Goal: Task Accomplishment & Management: Complete application form

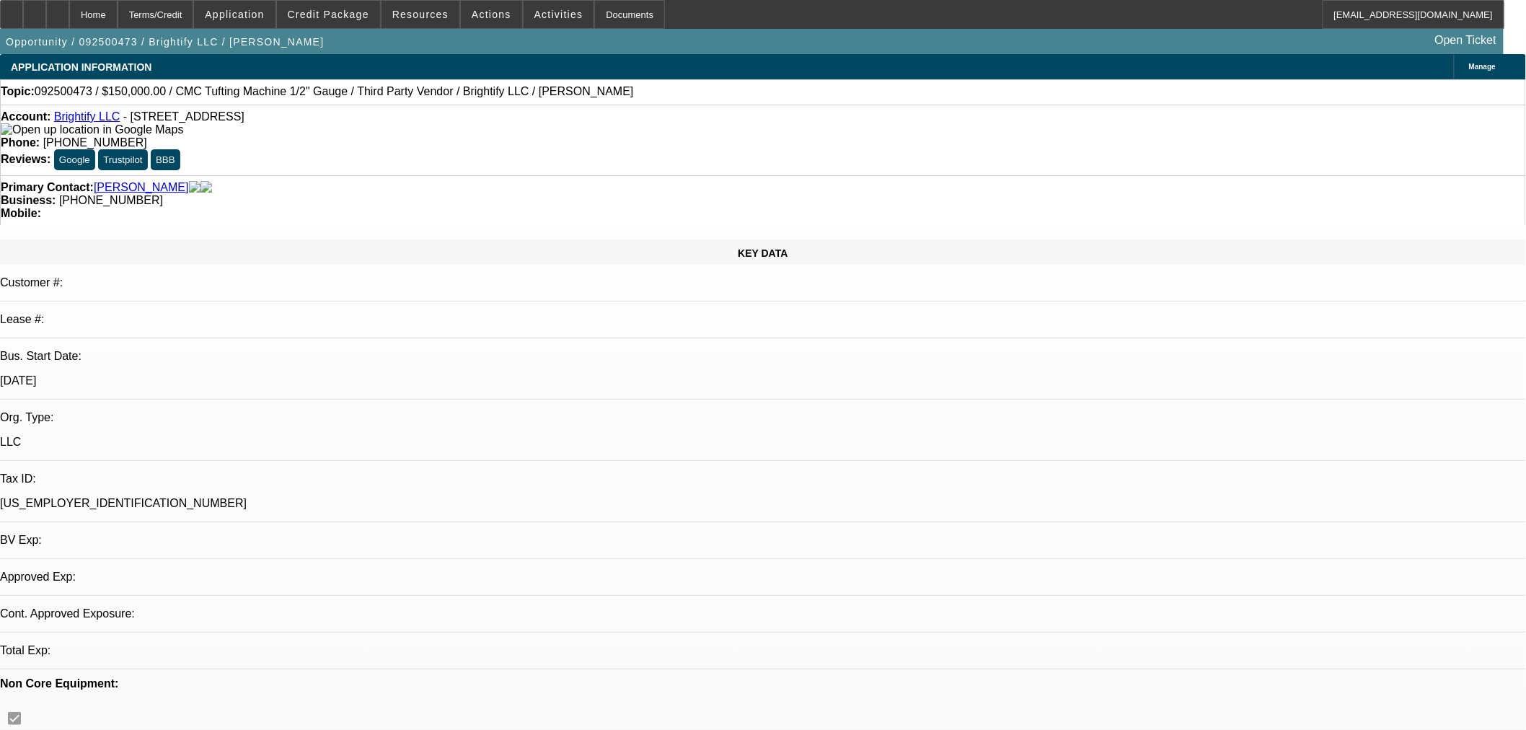
select select "0"
select select "3"
select select "0.1"
select select "4"
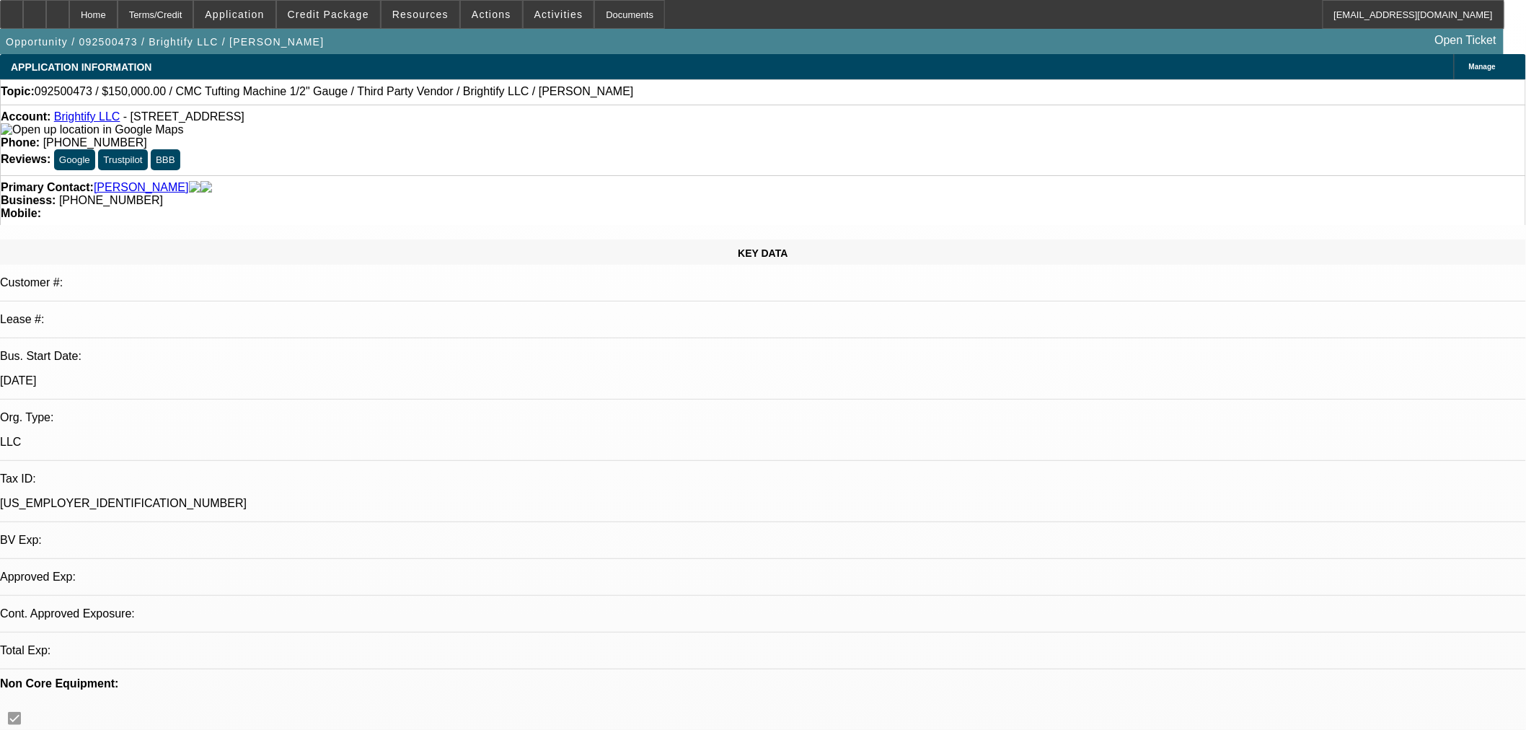
select select "0"
select select "3"
select select "0.1"
select select "4"
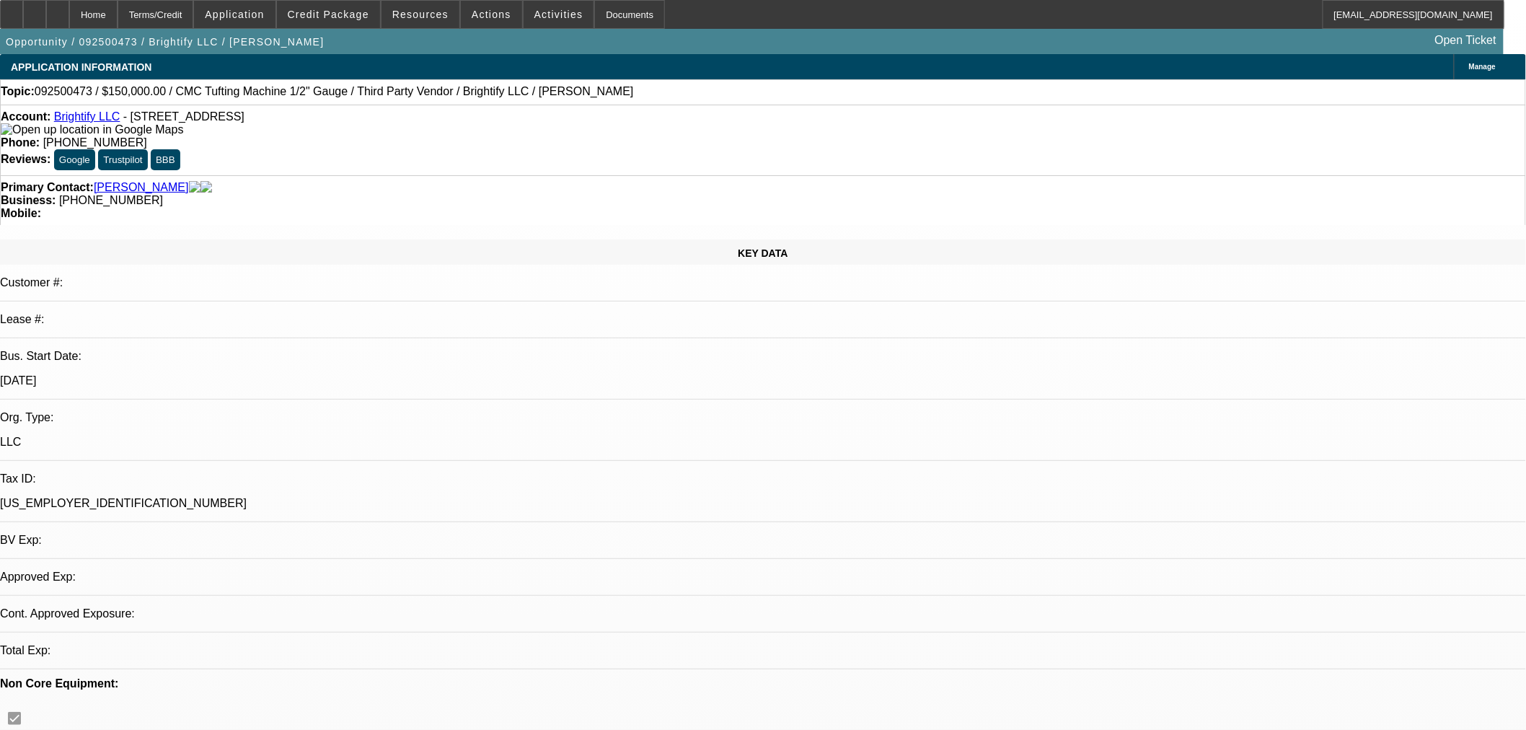
select select "0"
select select "3"
select select "0.1"
select select "4"
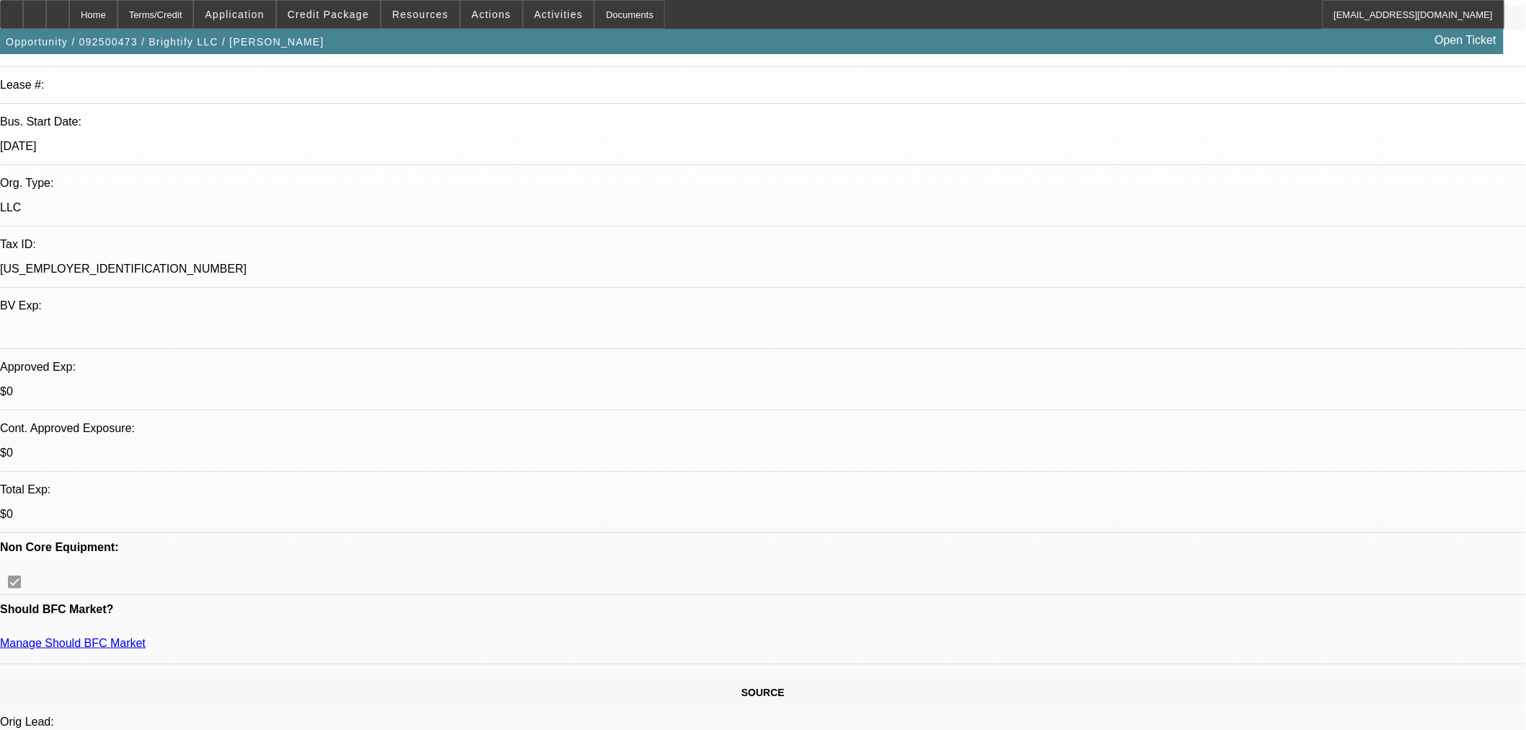
scroll to position [80, 0]
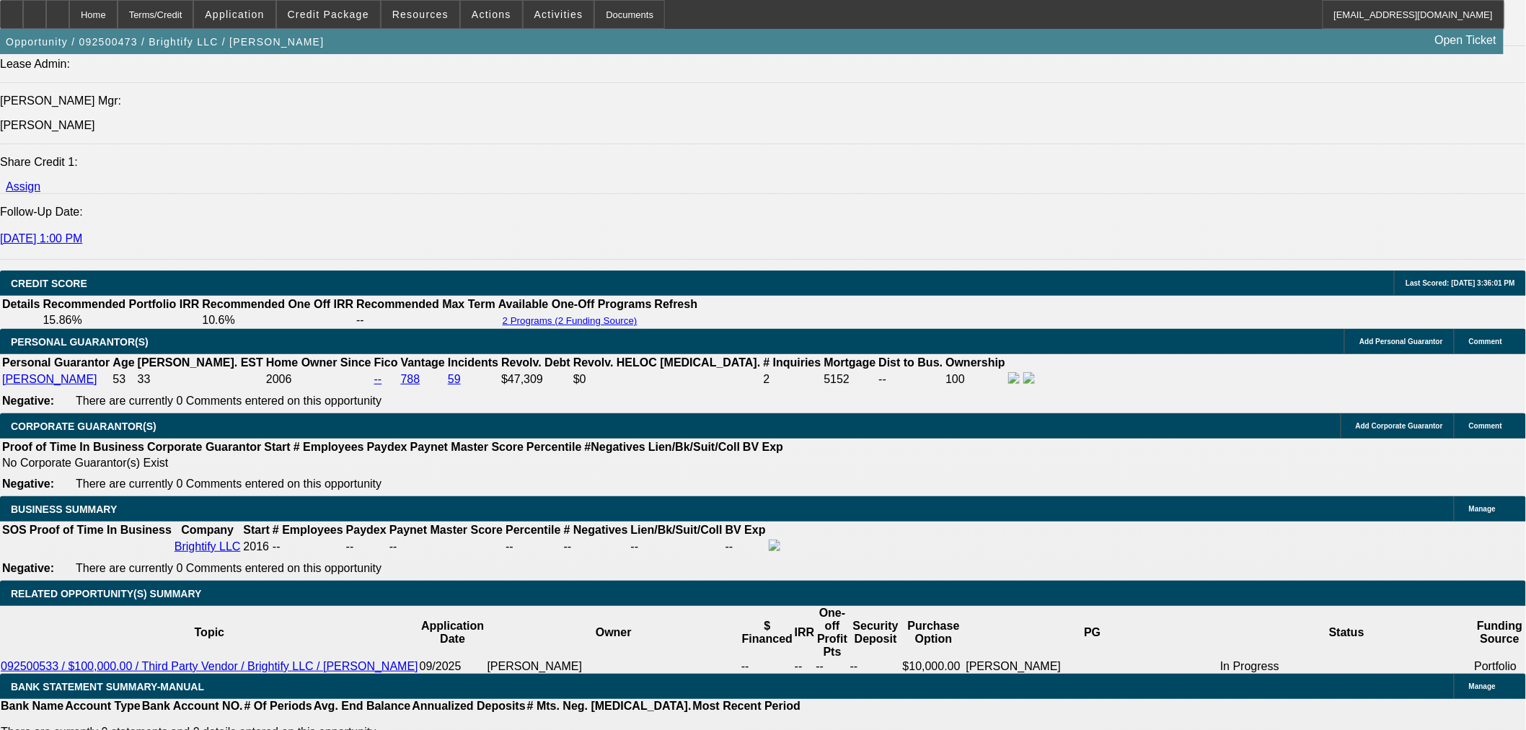
scroll to position [2164, 0]
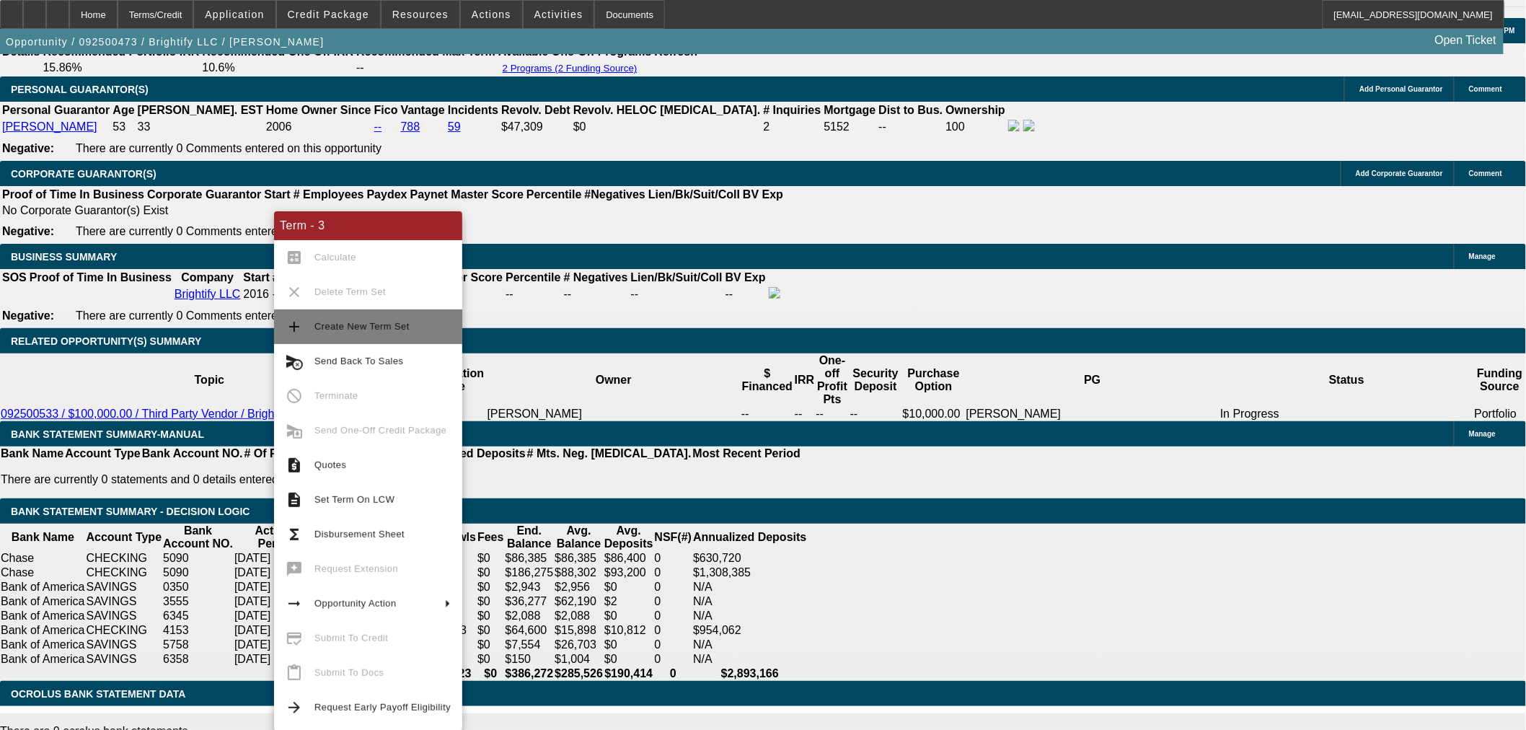
click at [315, 327] on span "Create New Term Set" at bounding box center [361, 326] width 95 height 11
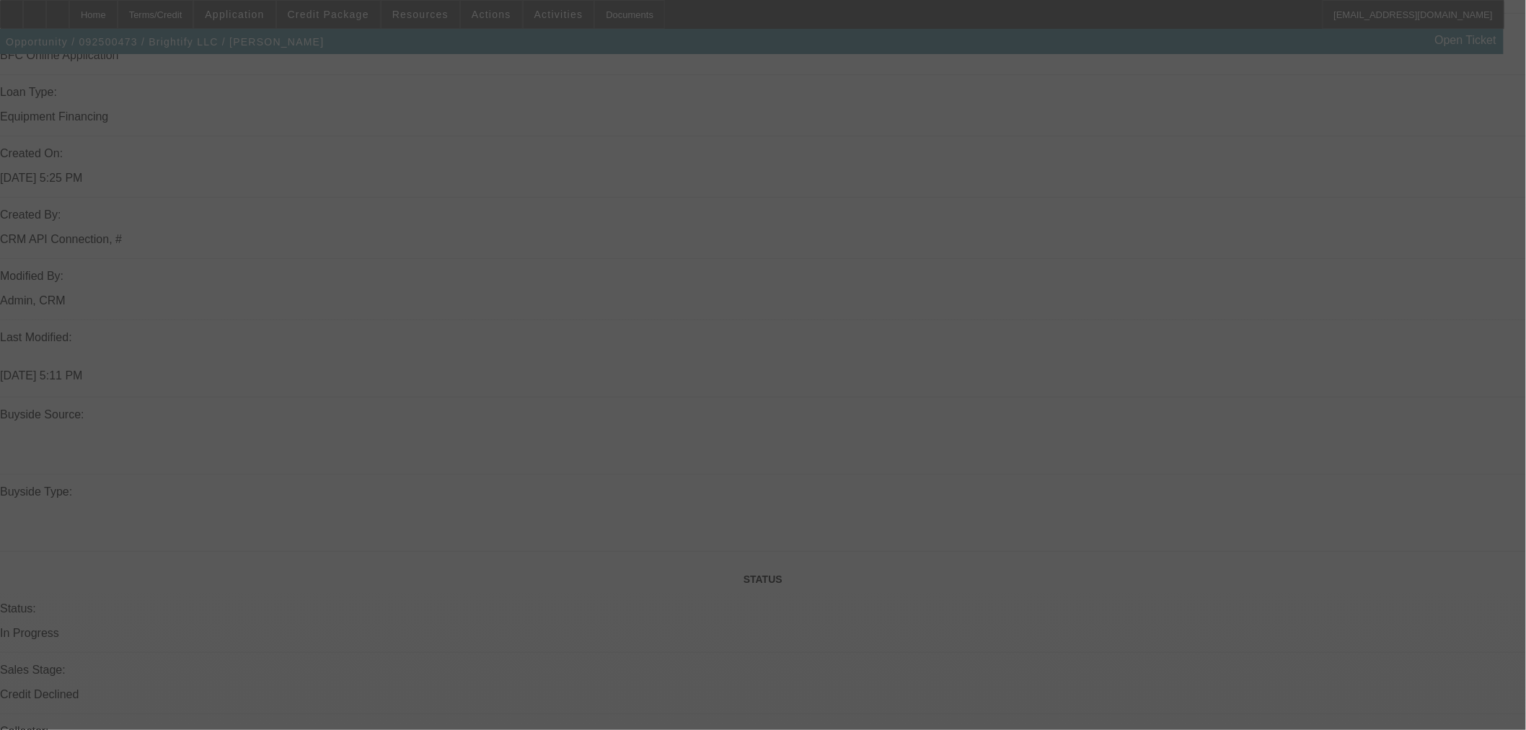
select select "0"
select select "3"
select select "0.1"
select select "4"
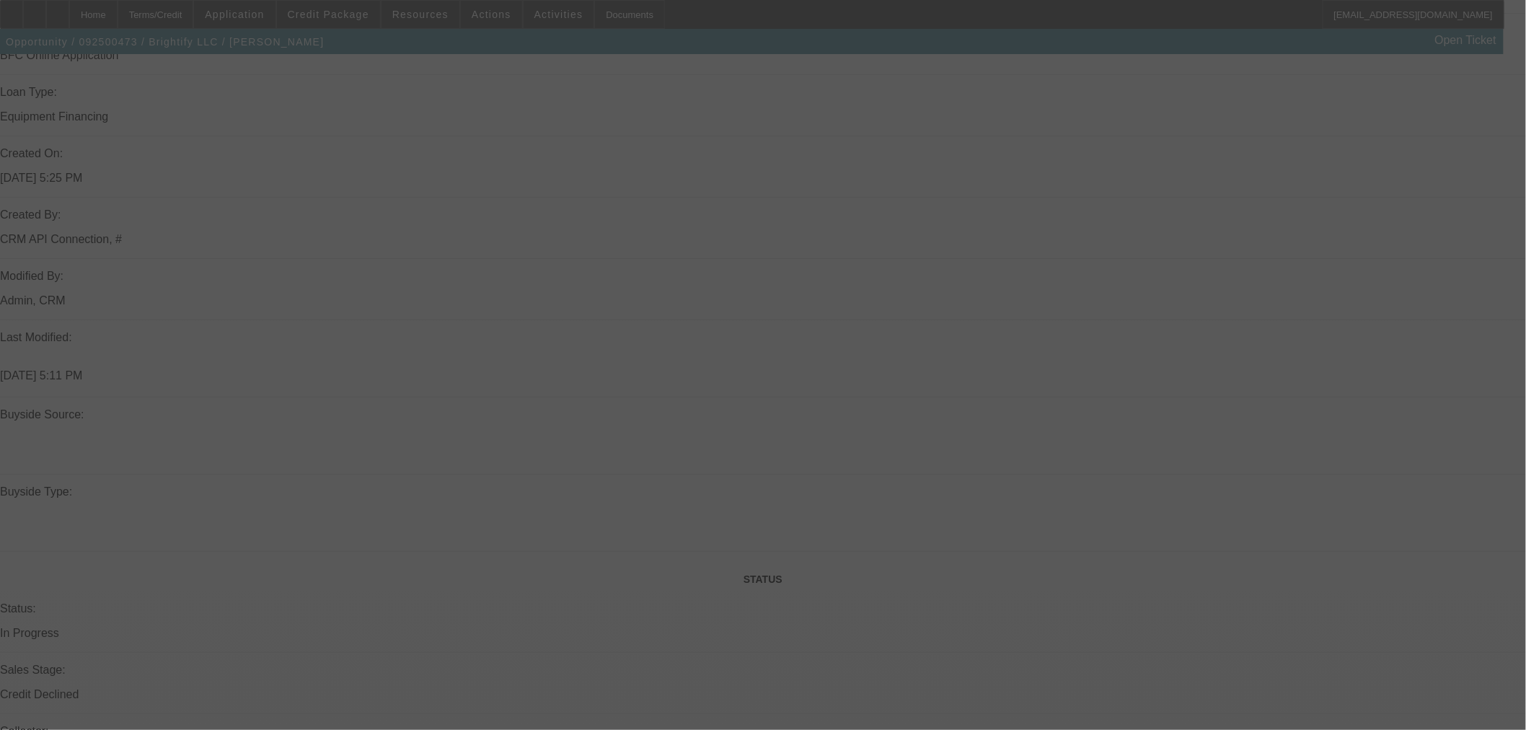
select select "0"
select select "3"
select select "0.1"
select select "4"
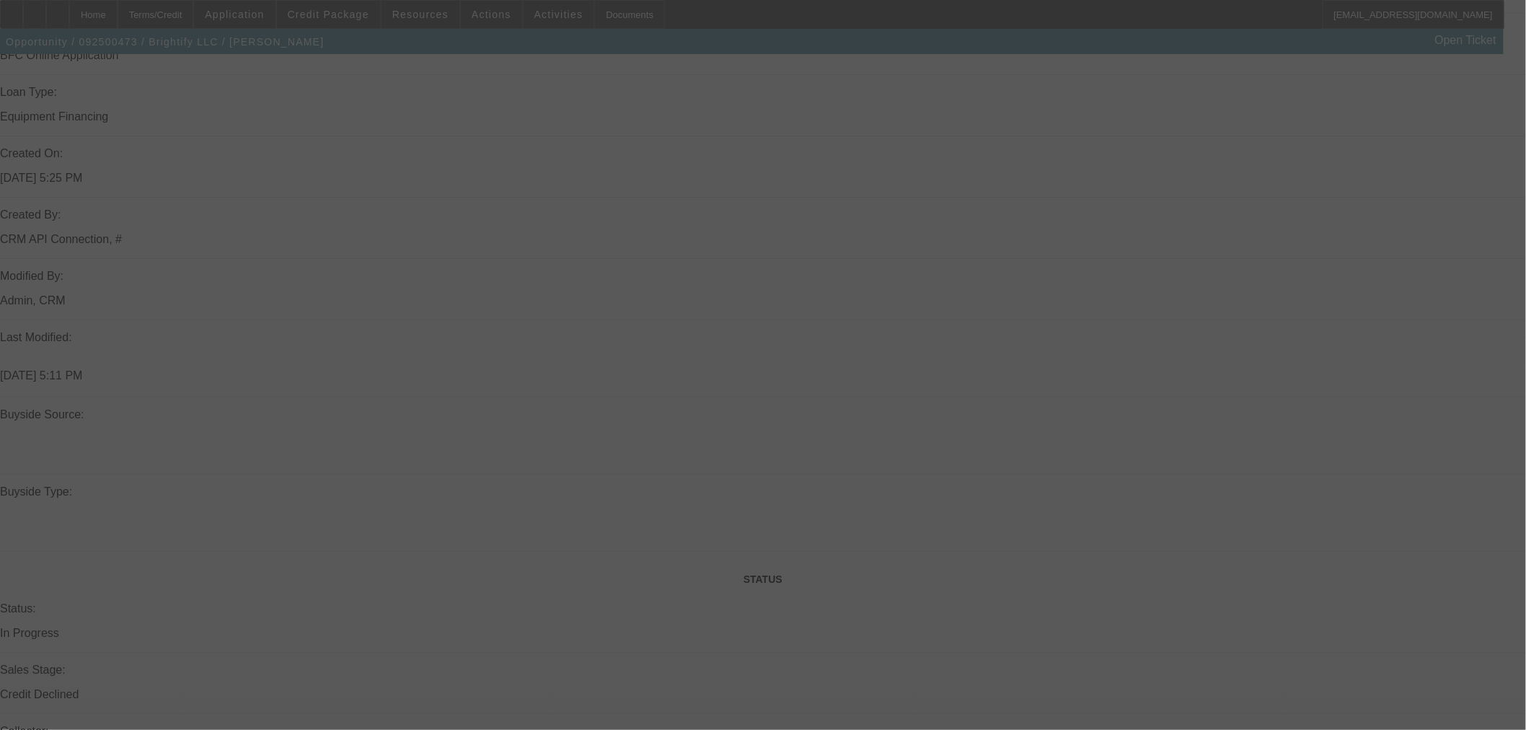
select select "0"
select select "3"
select select "0.1"
select select "4"
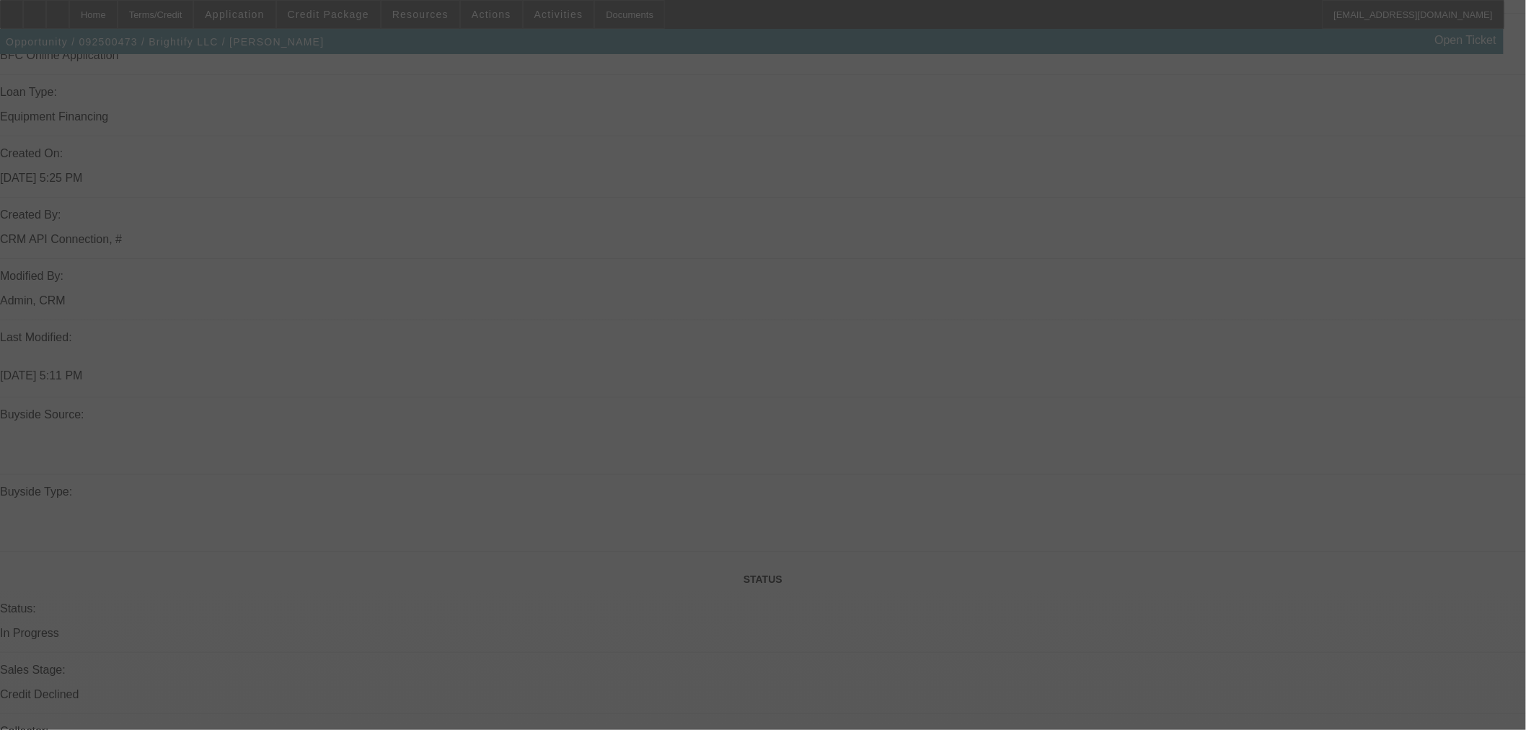
select select "0"
select select "3"
select select "0.1"
select select "4"
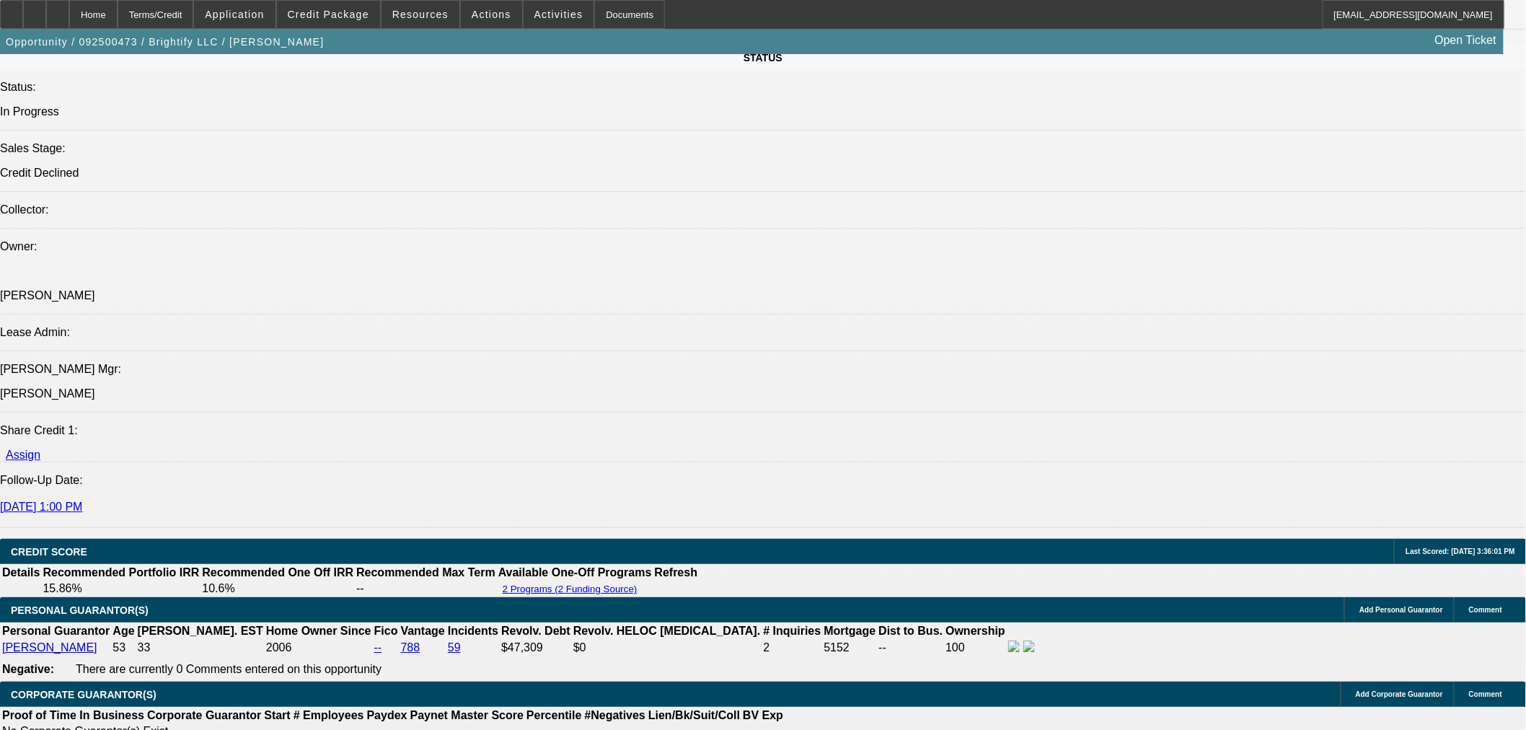
scroll to position [1917, 0]
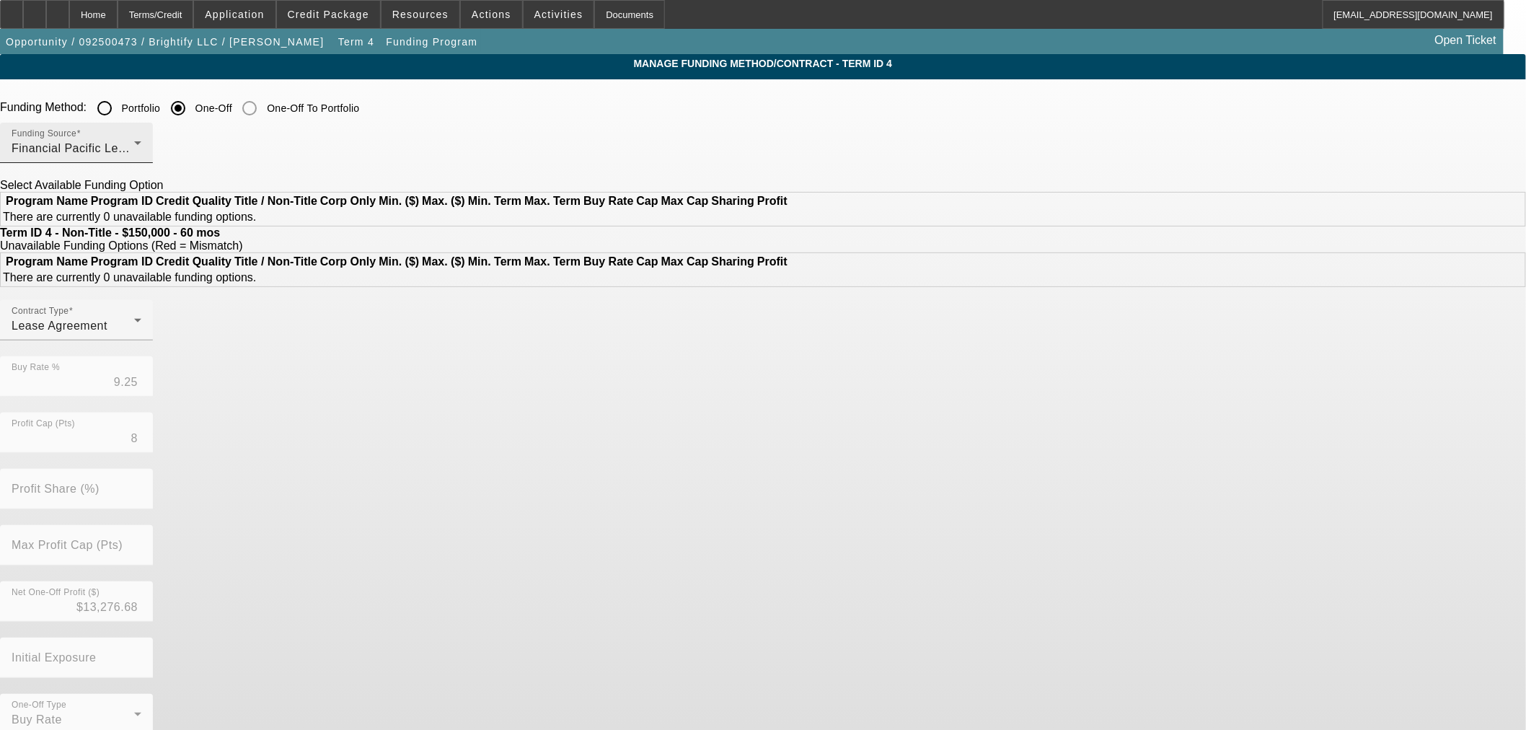
click at [141, 139] on div "Funding Source Financial Pacific Leasing, Inc." at bounding box center [77, 143] width 130 height 40
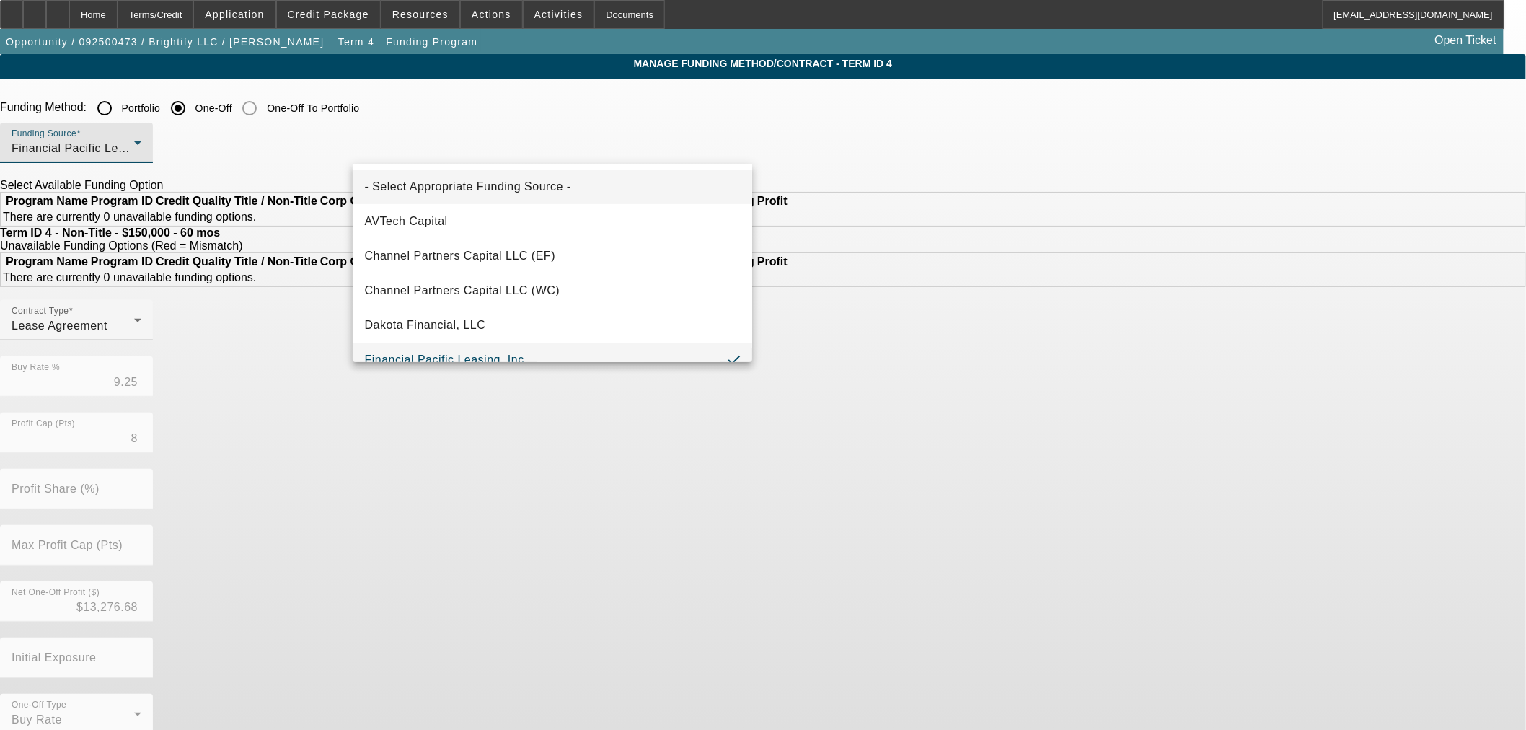
scroll to position [15, 0]
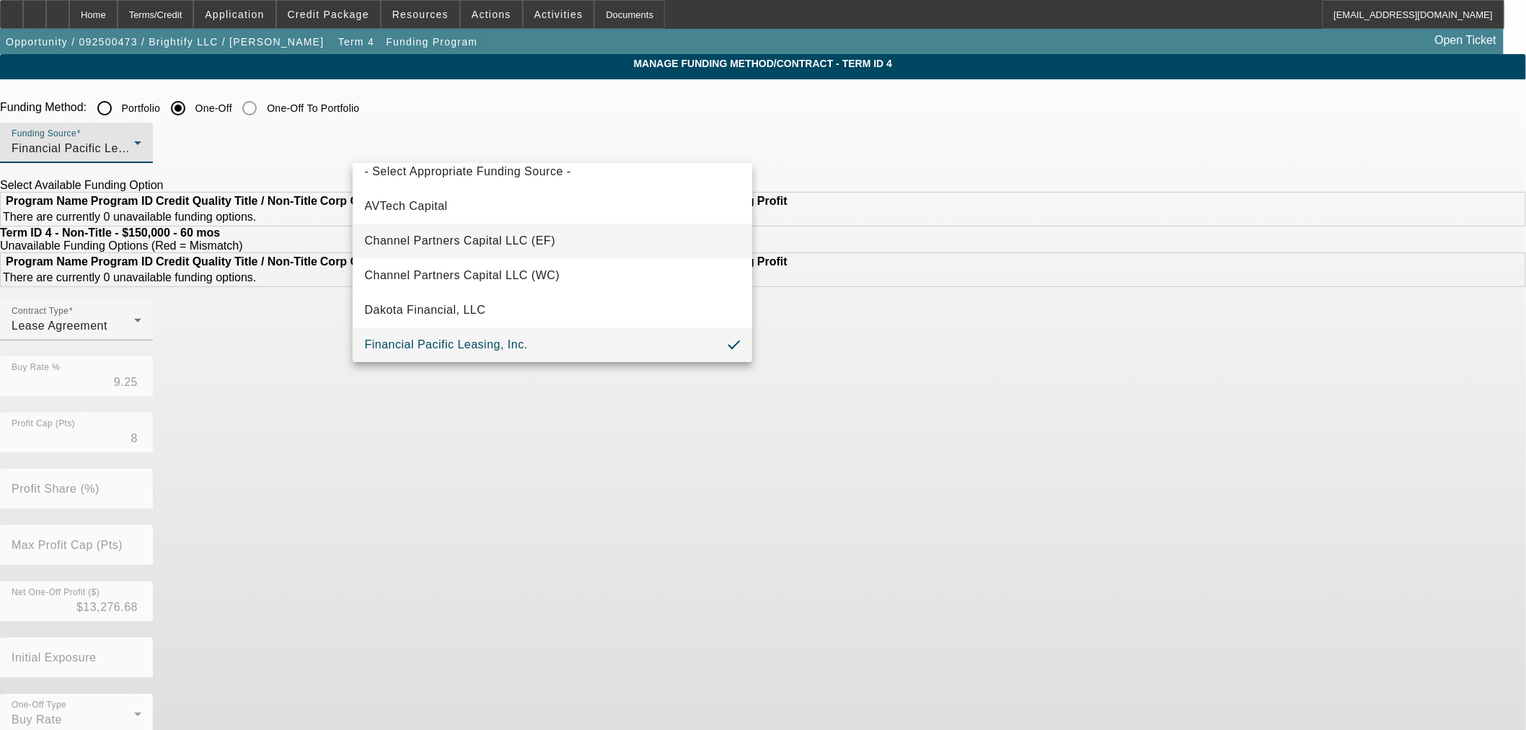
click at [519, 232] on span "Channel Partners Capital LLC (EF)" at bounding box center [459, 240] width 191 height 17
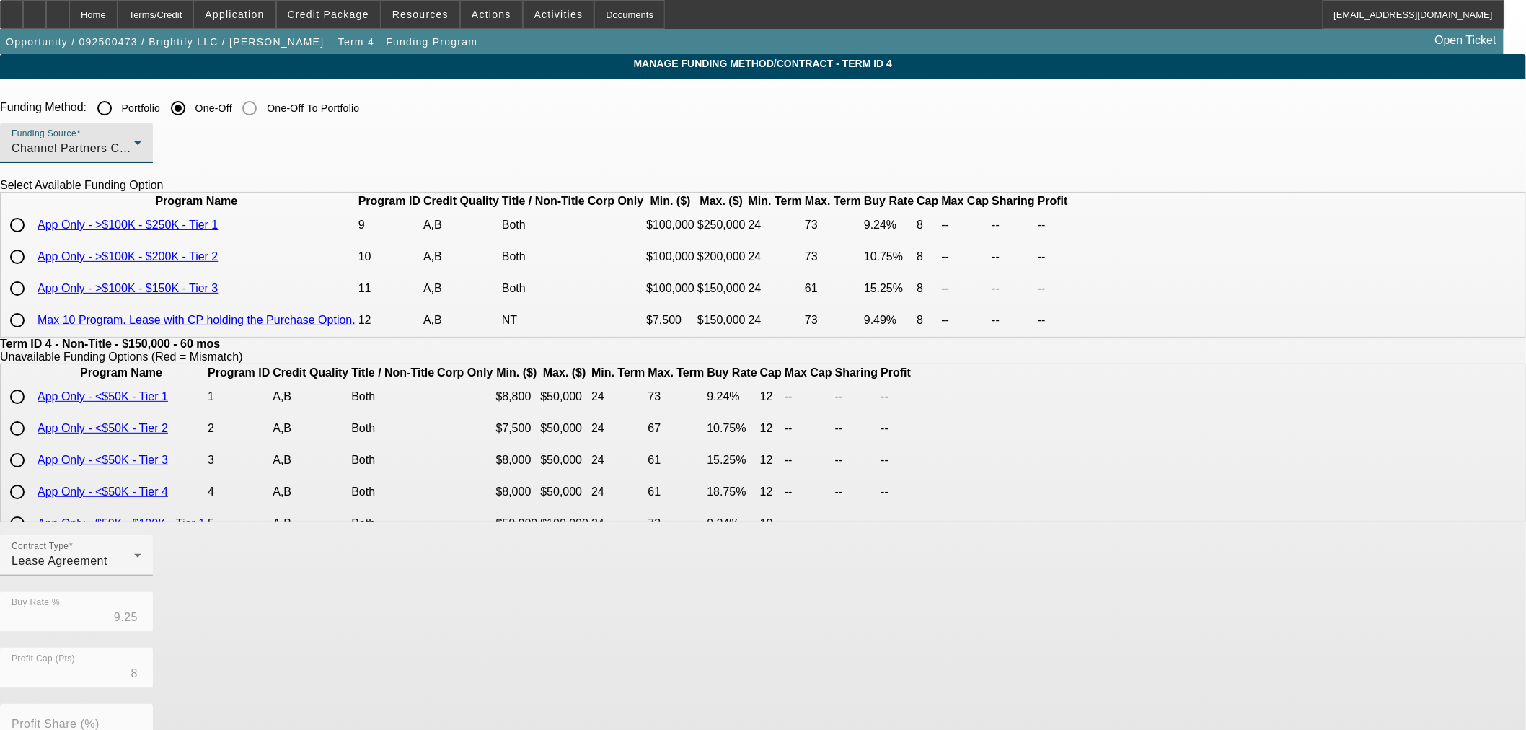
click at [32, 239] on input "radio" at bounding box center [17, 225] width 29 height 29
radio input "true"
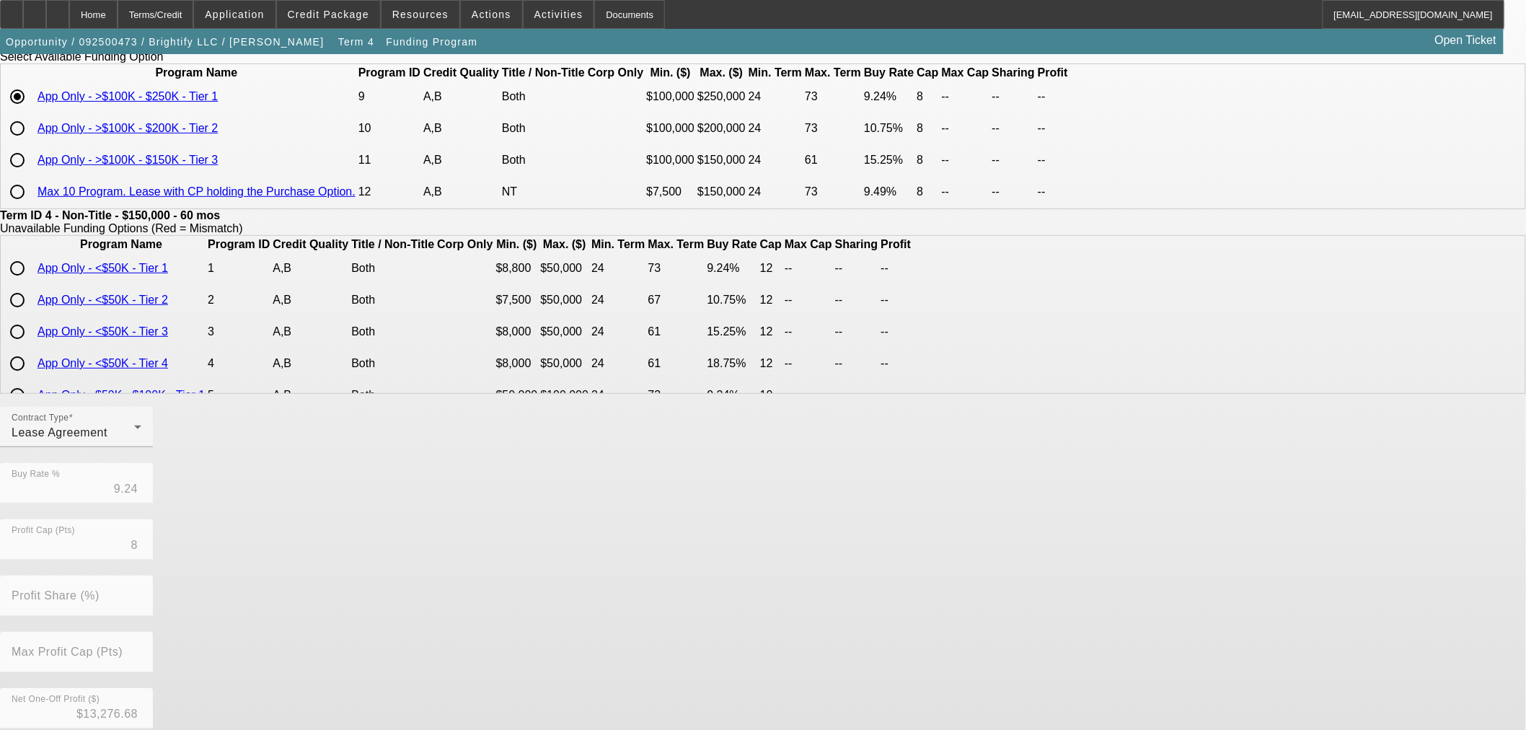
scroll to position [258, 0]
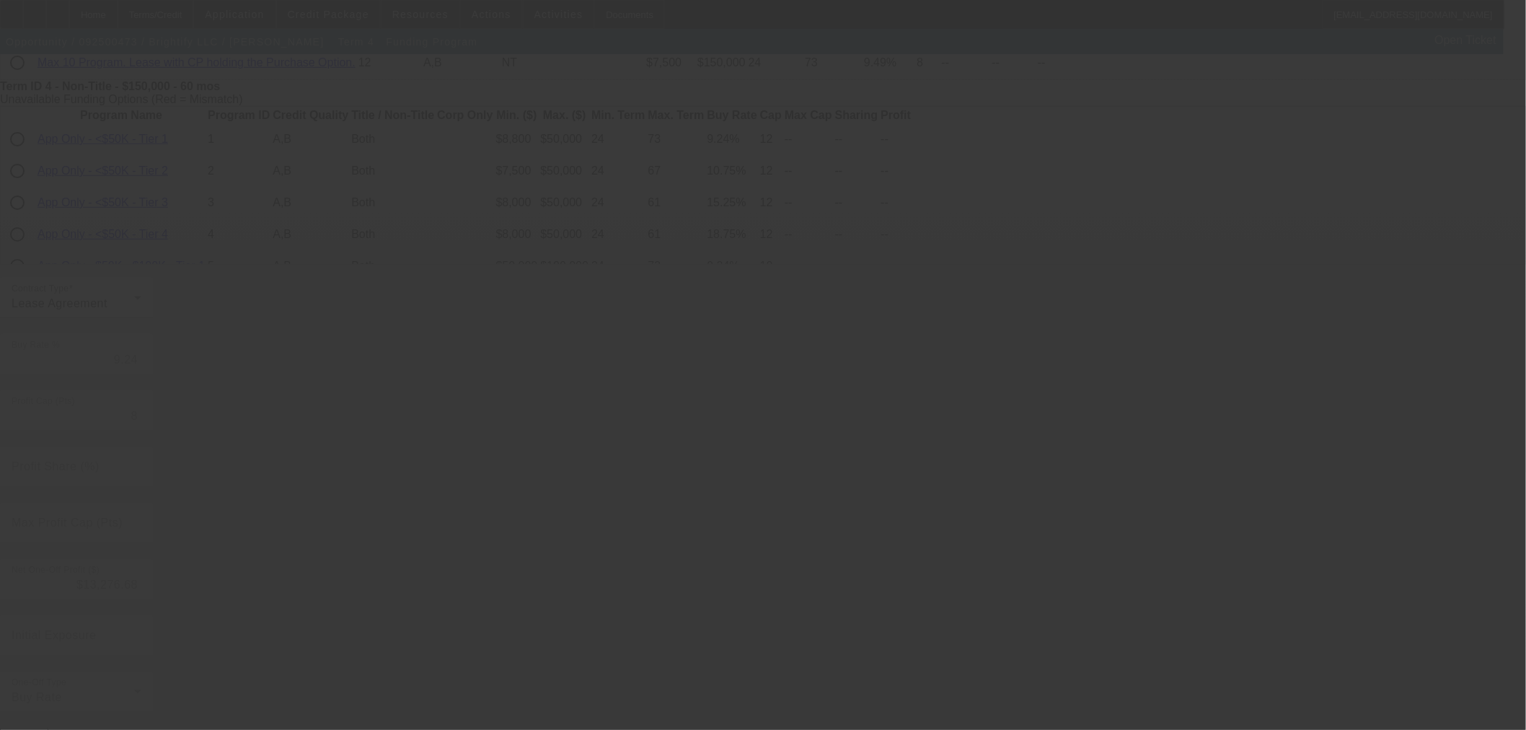
type input "9.25"
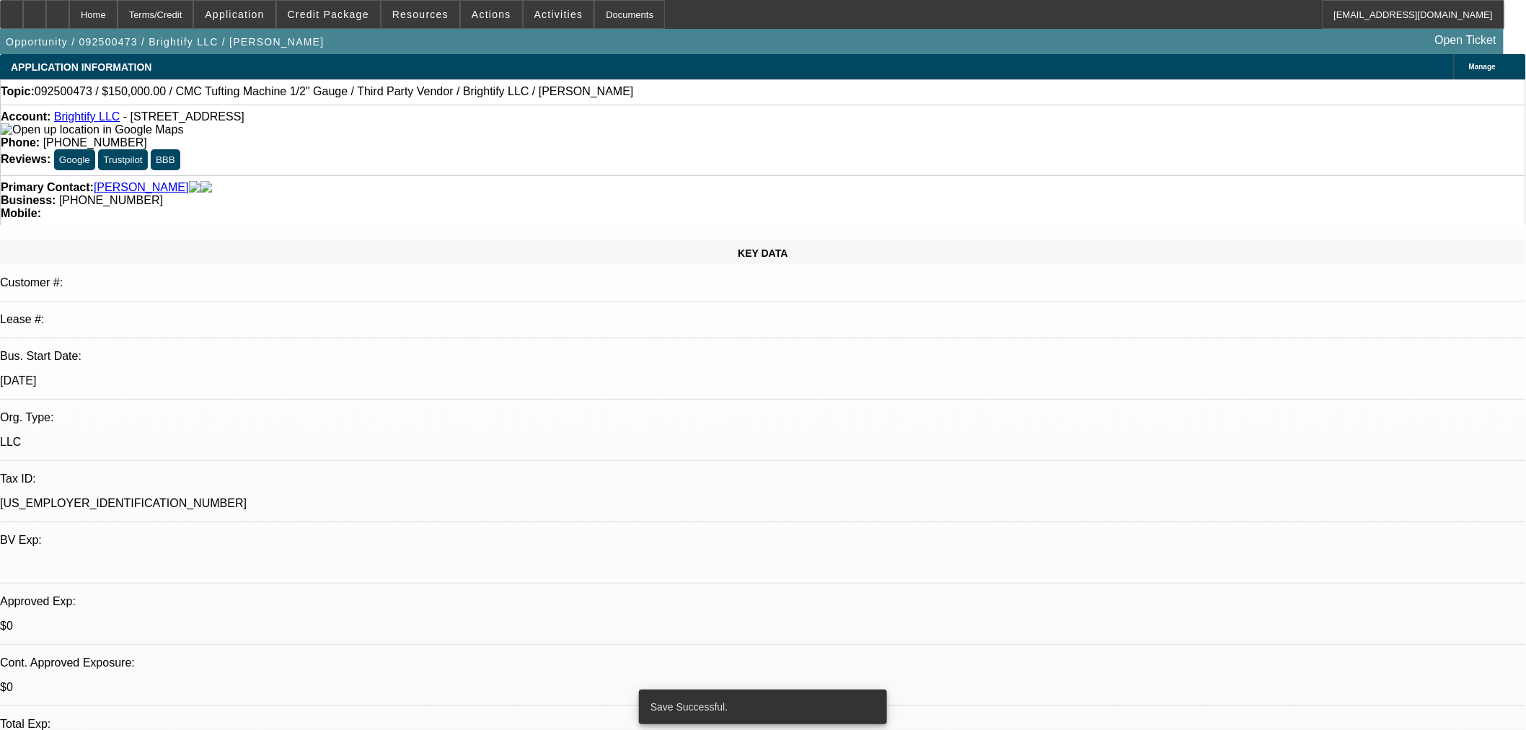
select select "0"
select select "3"
select select "0.1"
select select "4"
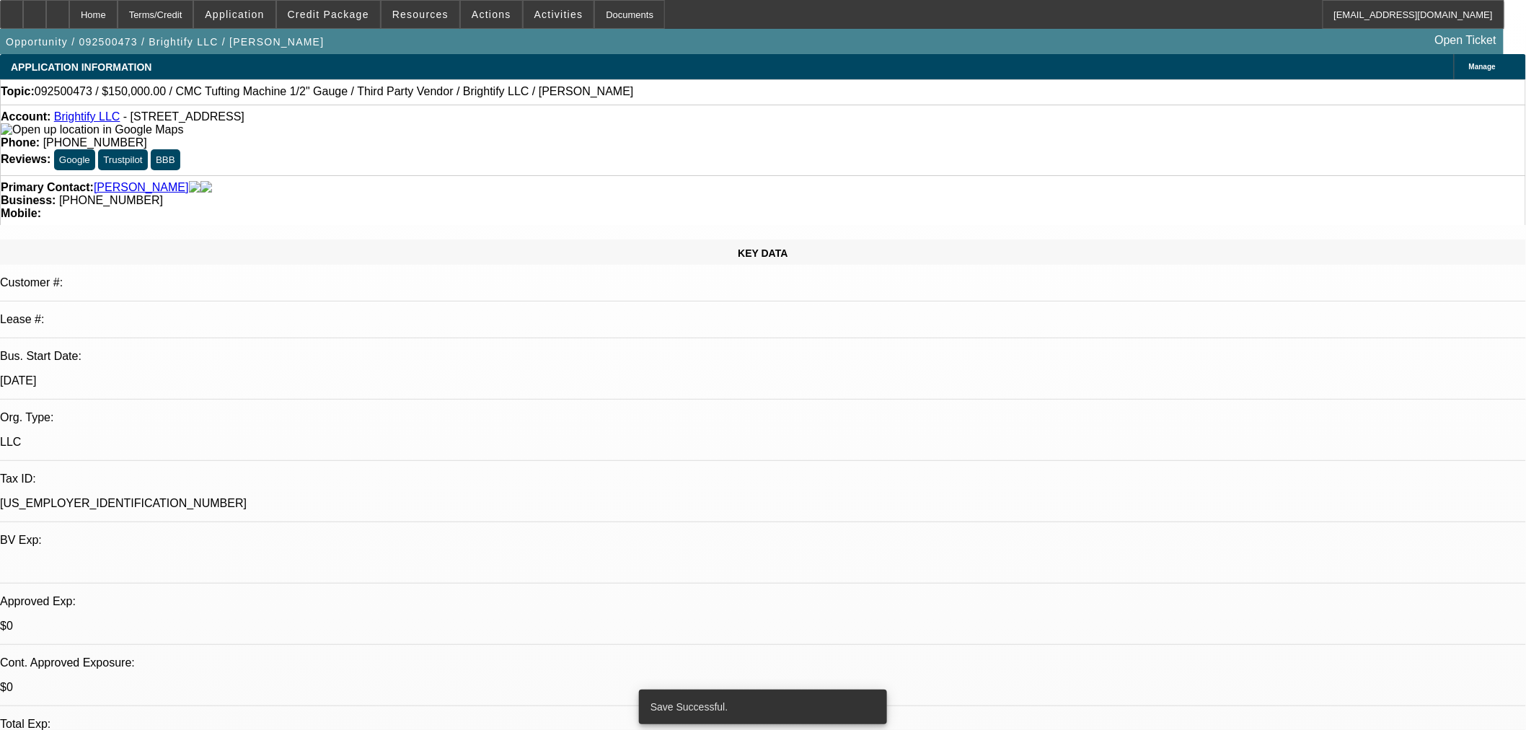
select select "0"
select select "3"
select select "0.1"
select select "4"
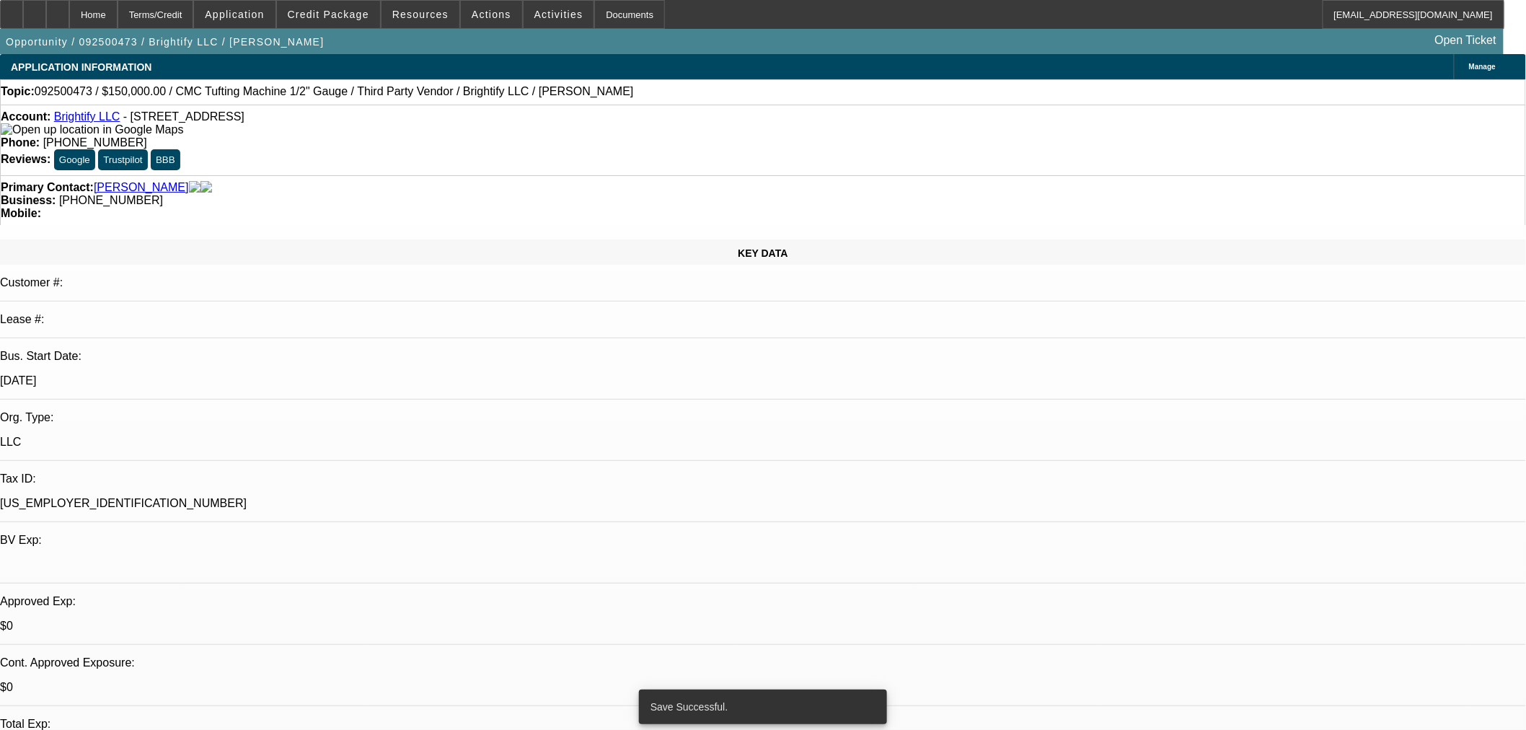
select select "0"
select select "3"
select select "0.1"
select select "4"
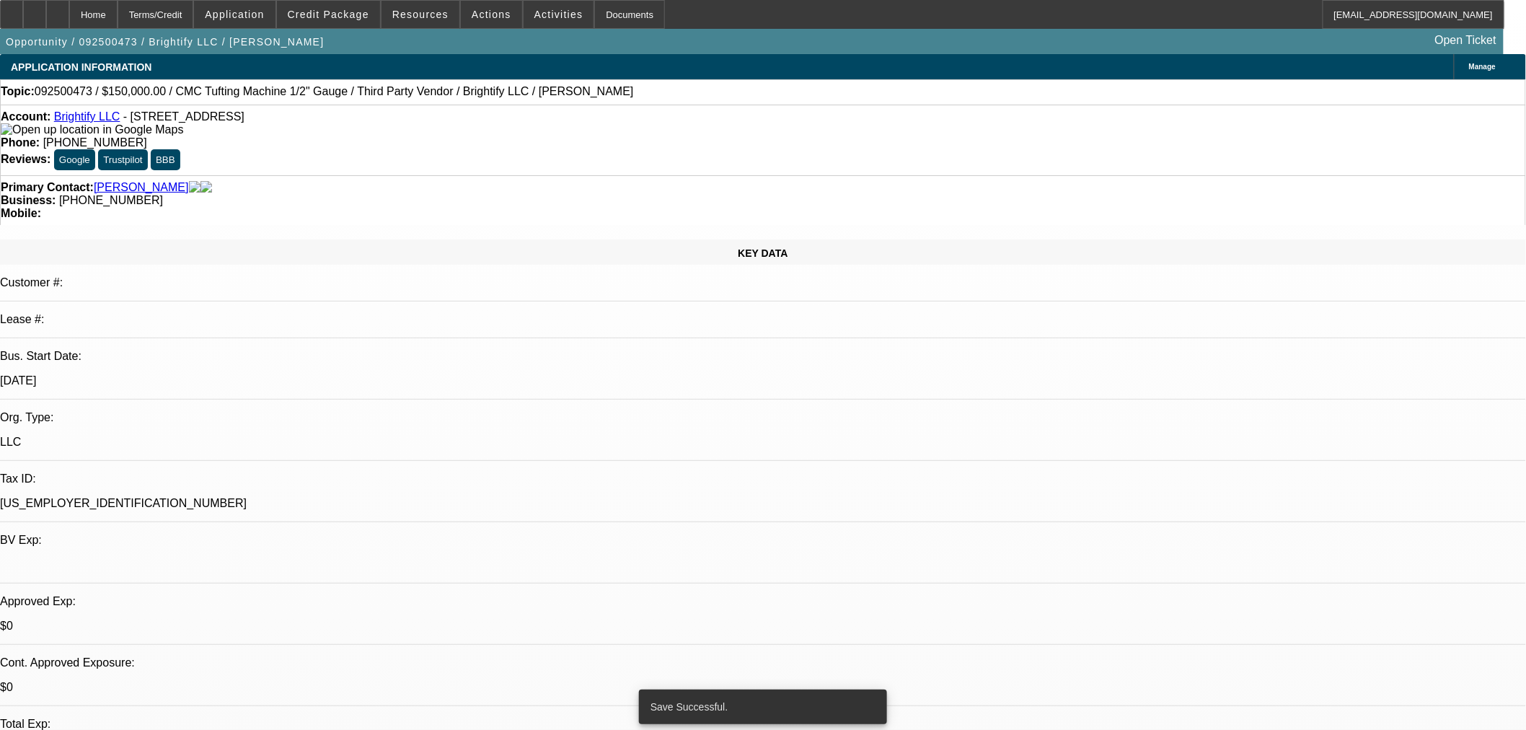
select select "0"
select select "3"
select select "0.1"
select select "4"
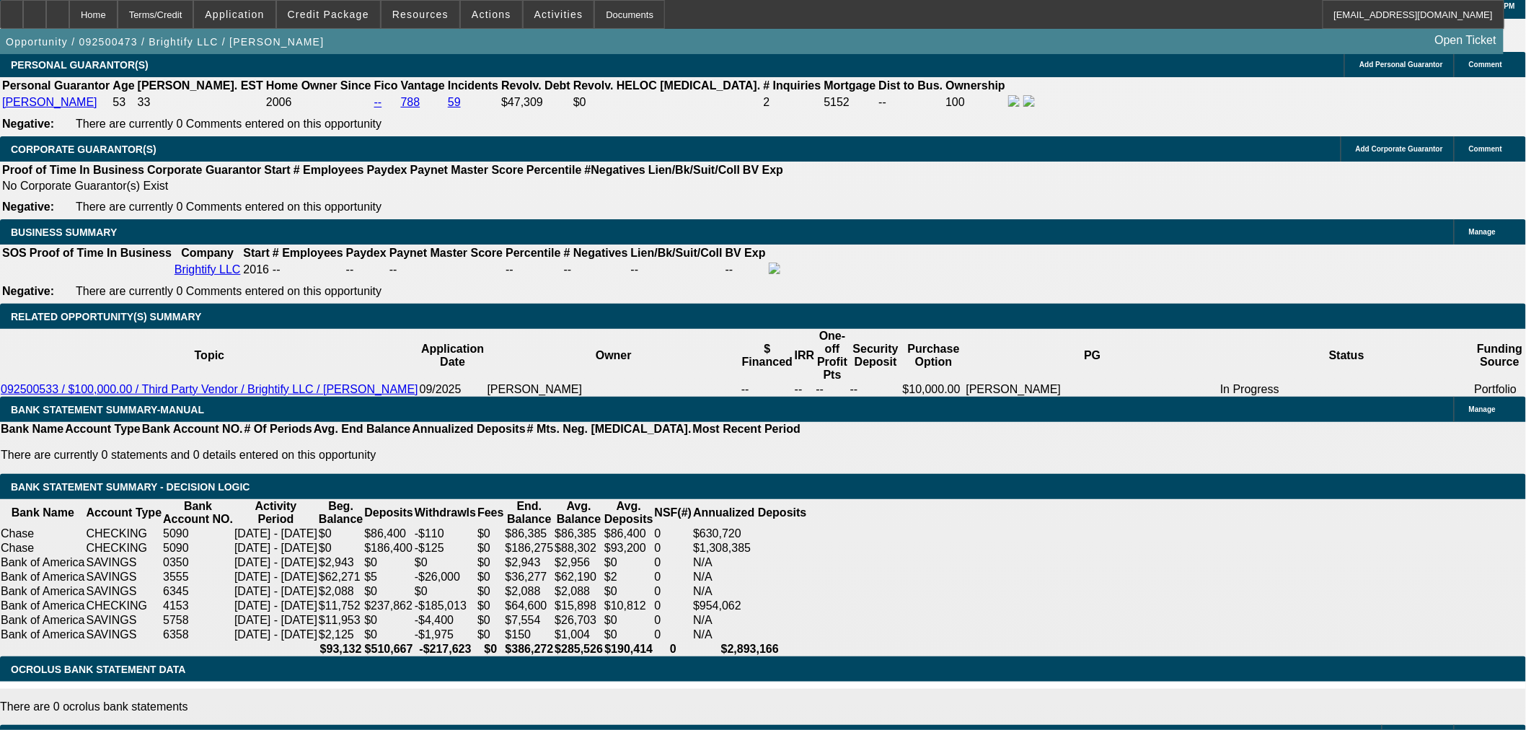
scroll to position [2083, 0]
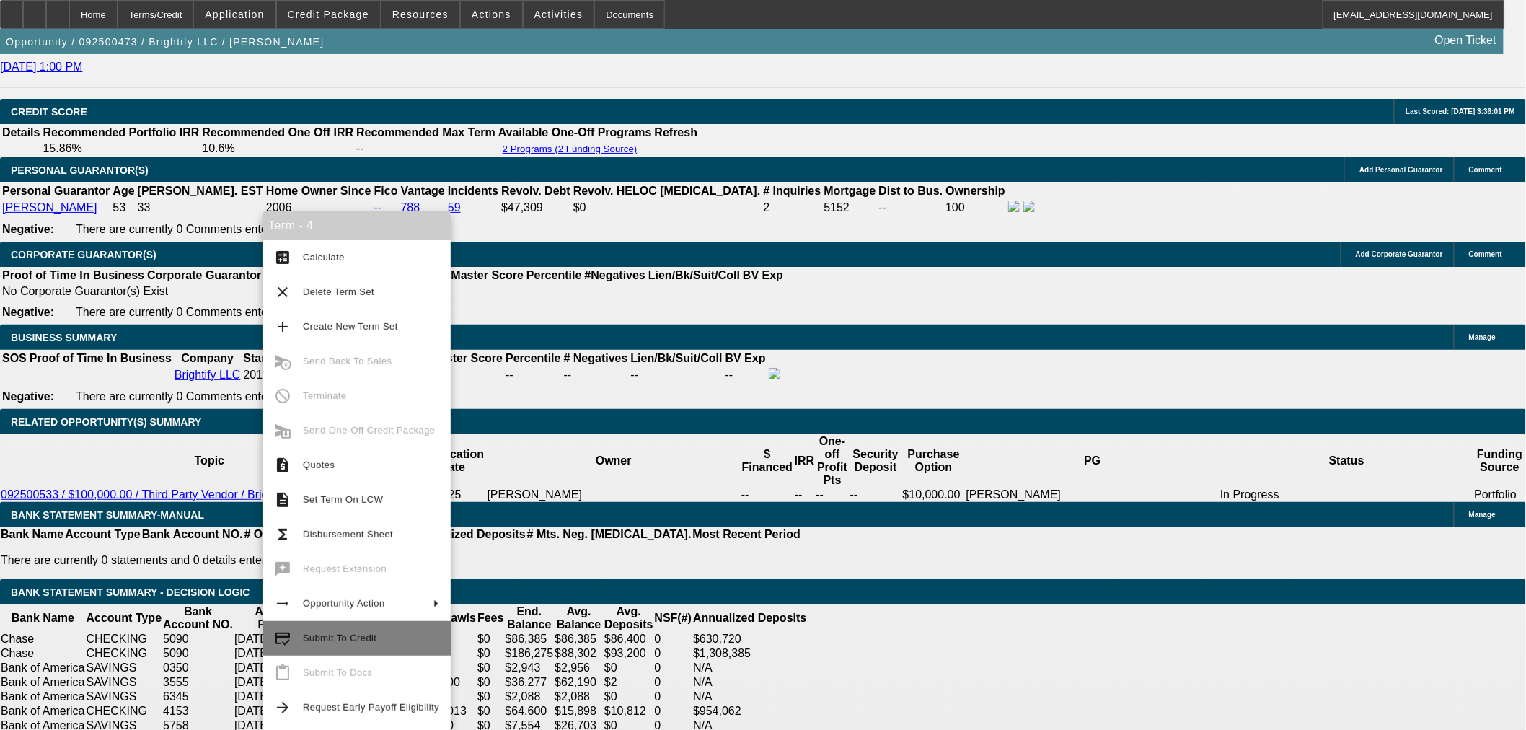
click at [376, 636] on span "Submit To Credit" at bounding box center [371, 638] width 136 height 17
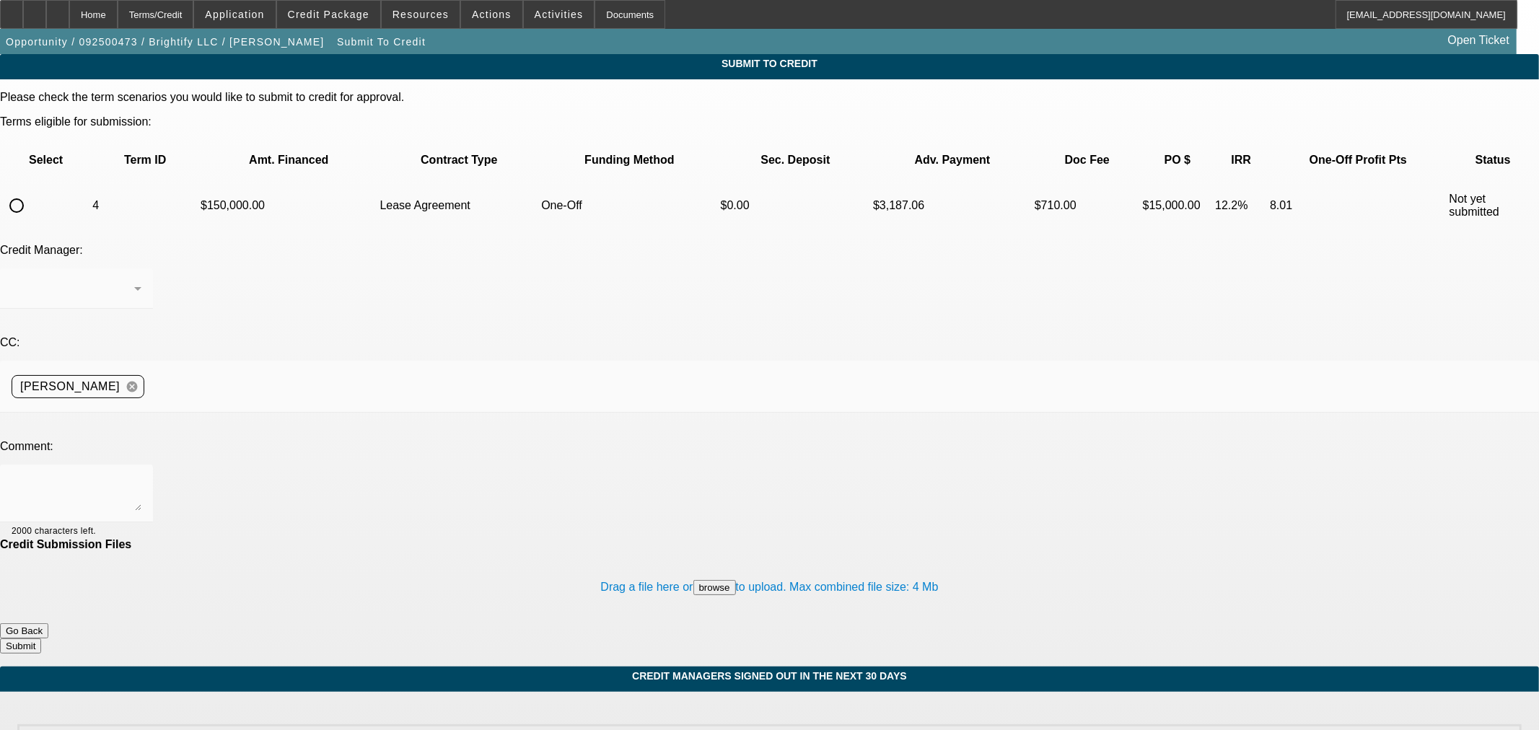
click at [31, 191] on input "radio" at bounding box center [16, 205] width 29 height 29
radio input "true"
click at [141, 476] on textarea at bounding box center [77, 493] width 130 height 35
type textarea "Please ok to CPEF. Thanks"
click at [41, 638] on button "Submit" at bounding box center [20, 645] width 41 height 15
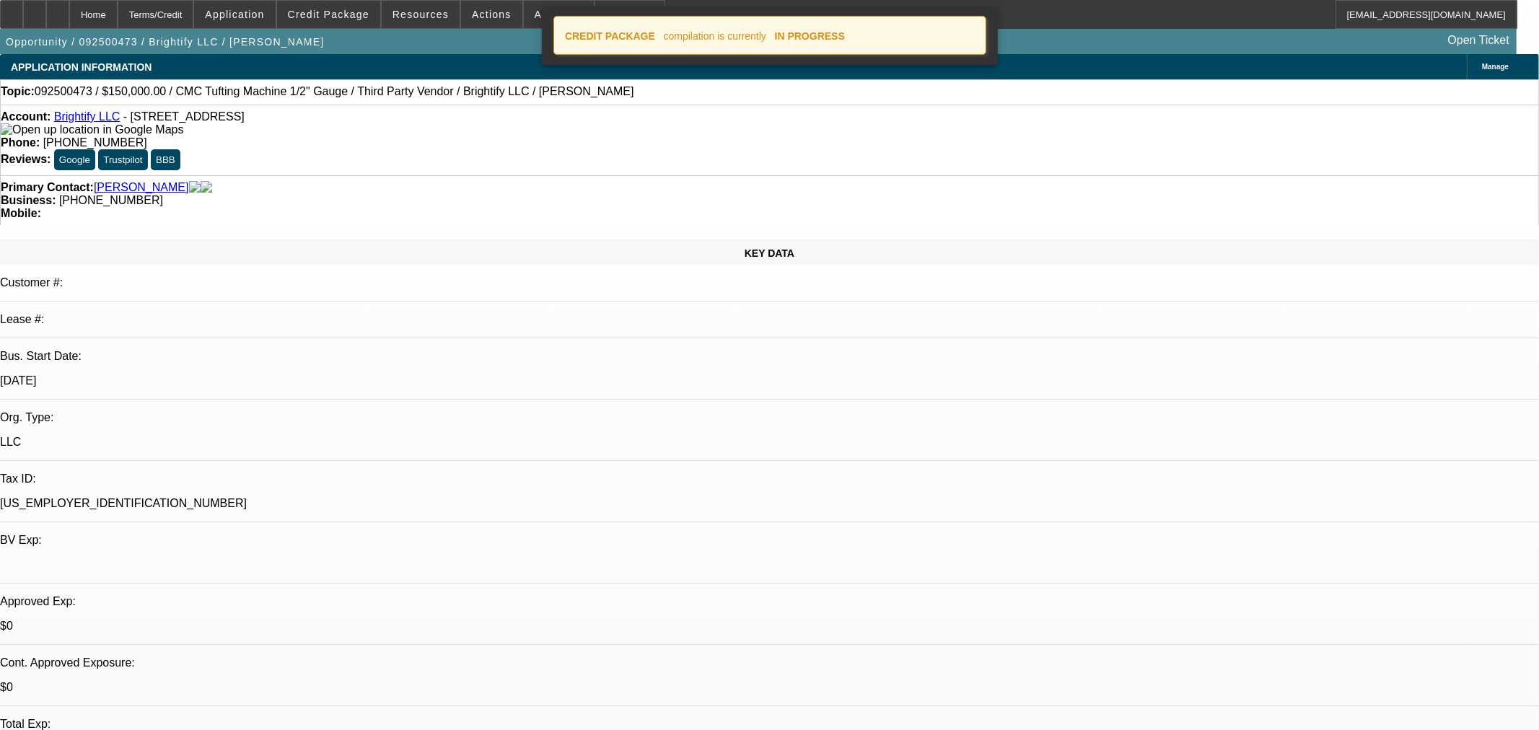
select select "0"
select select "3"
select select "0.1"
select select "4"
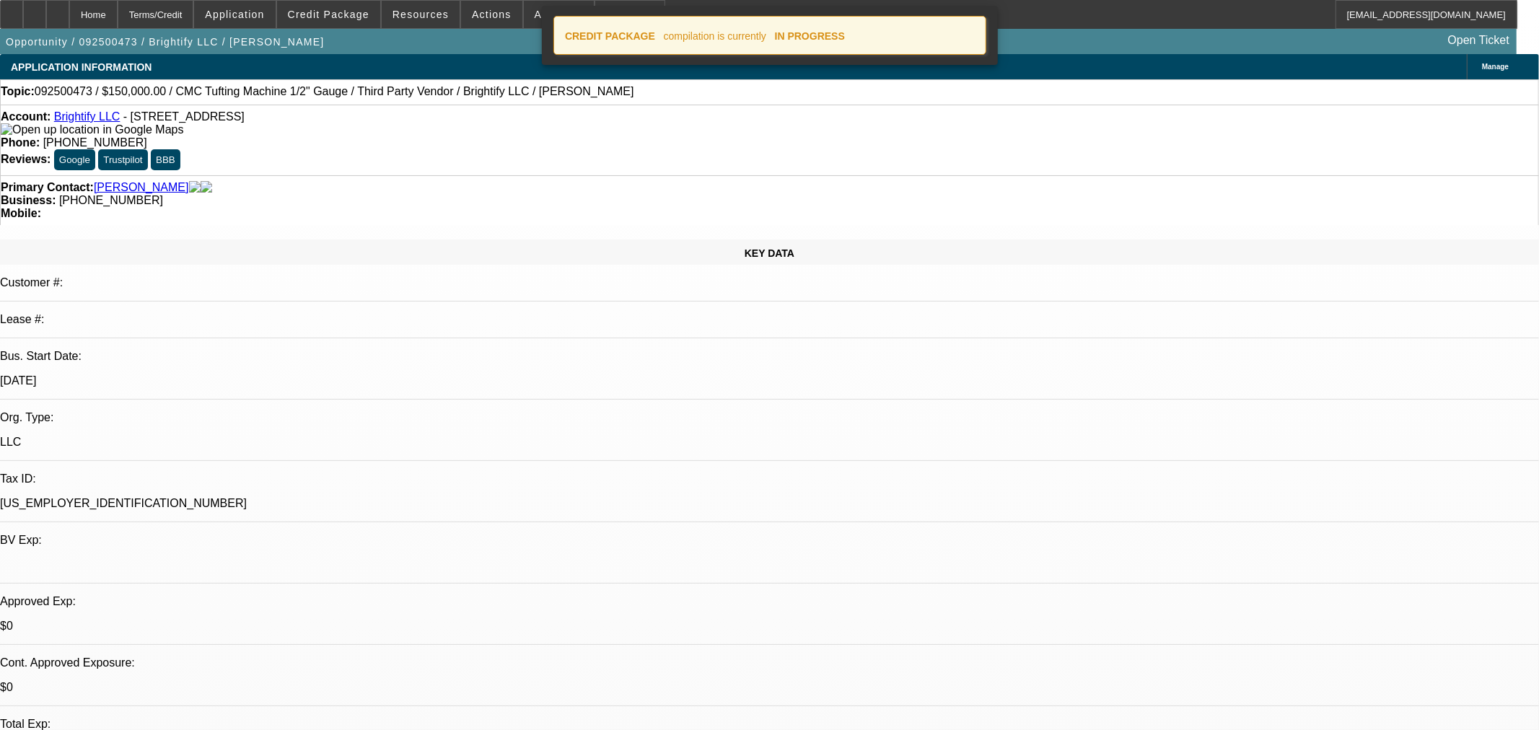
select select "0"
select select "3"
select select "0.1"
select select "4"
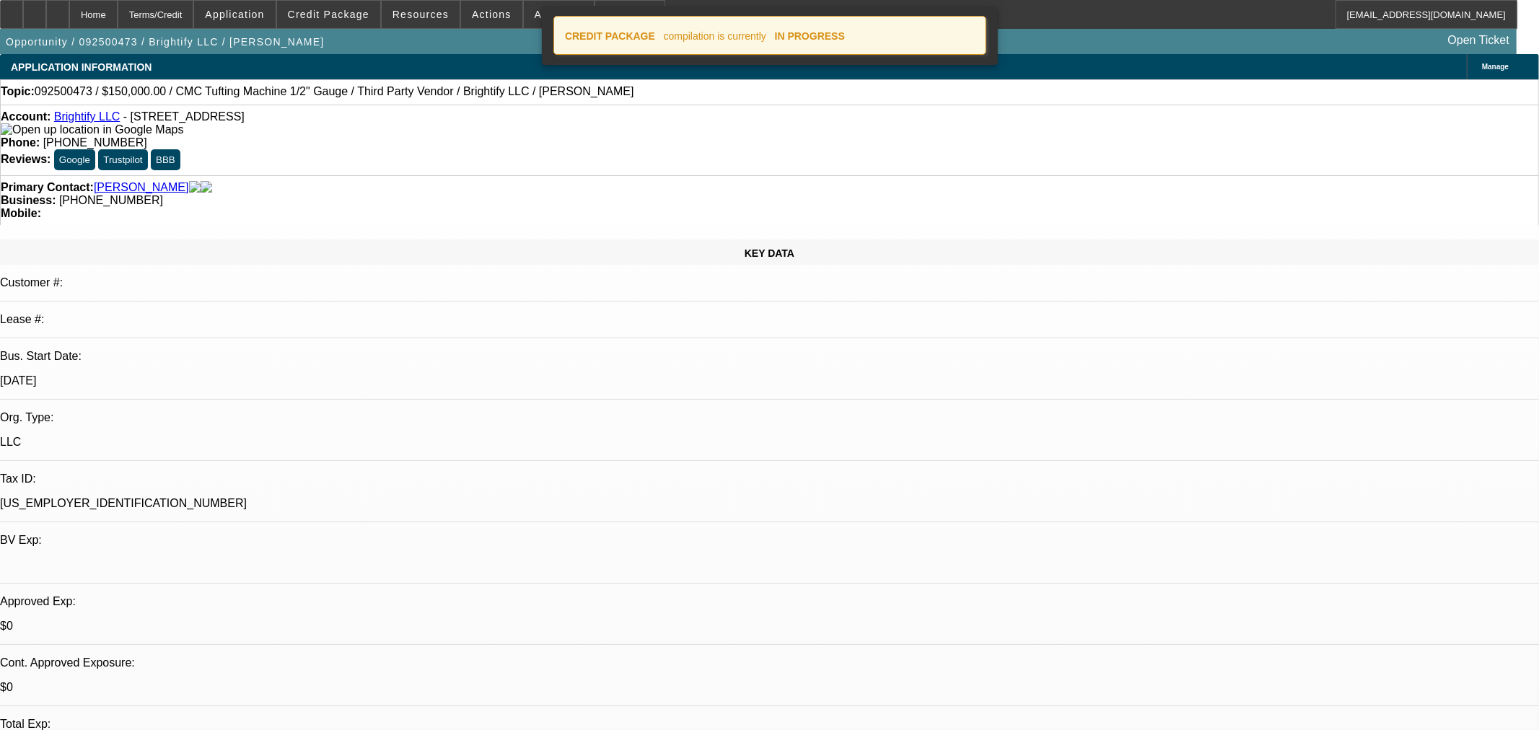
select select "0"
select select "3"
select select "0.1"
select select "4"
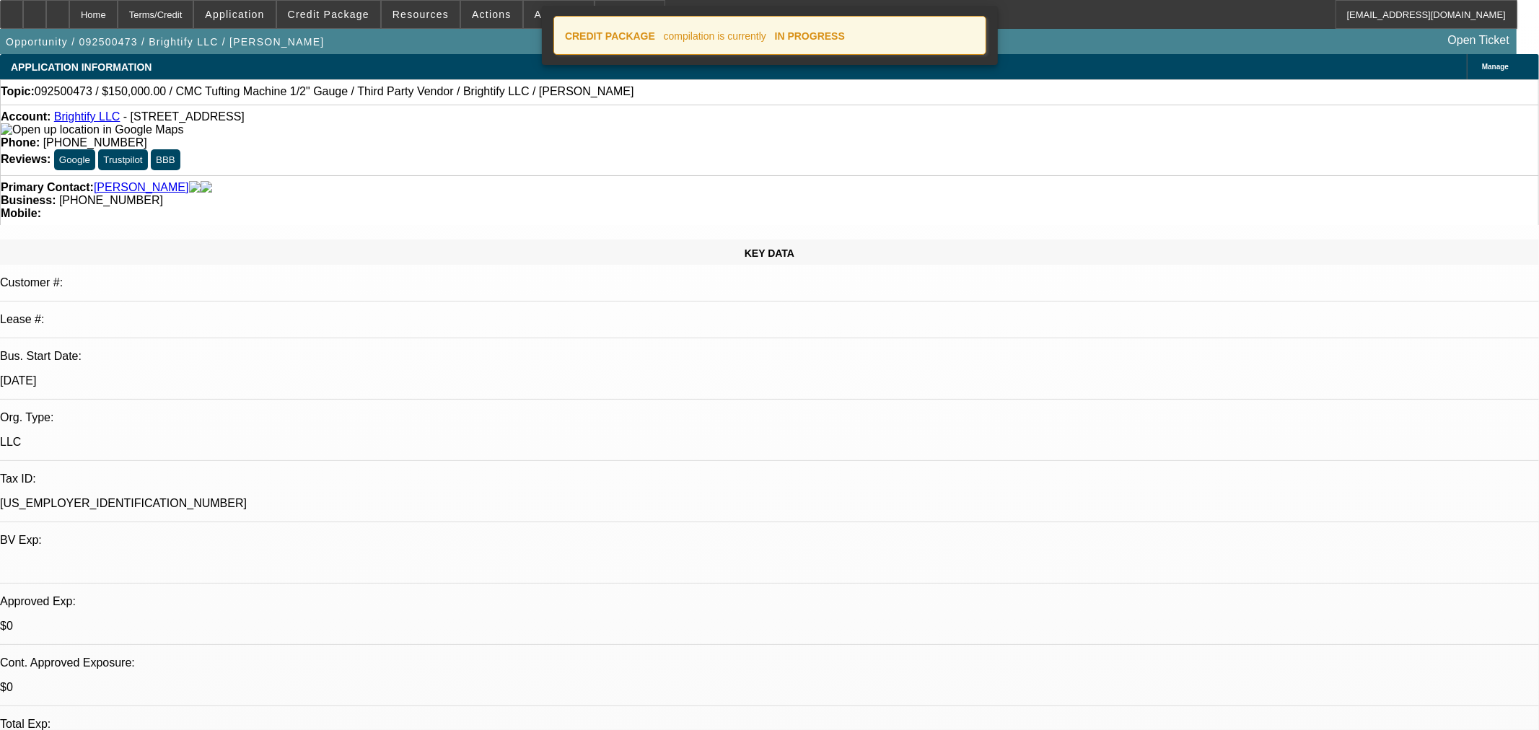
select select "0"
select select "3"
select select "0.1"
select select "4"
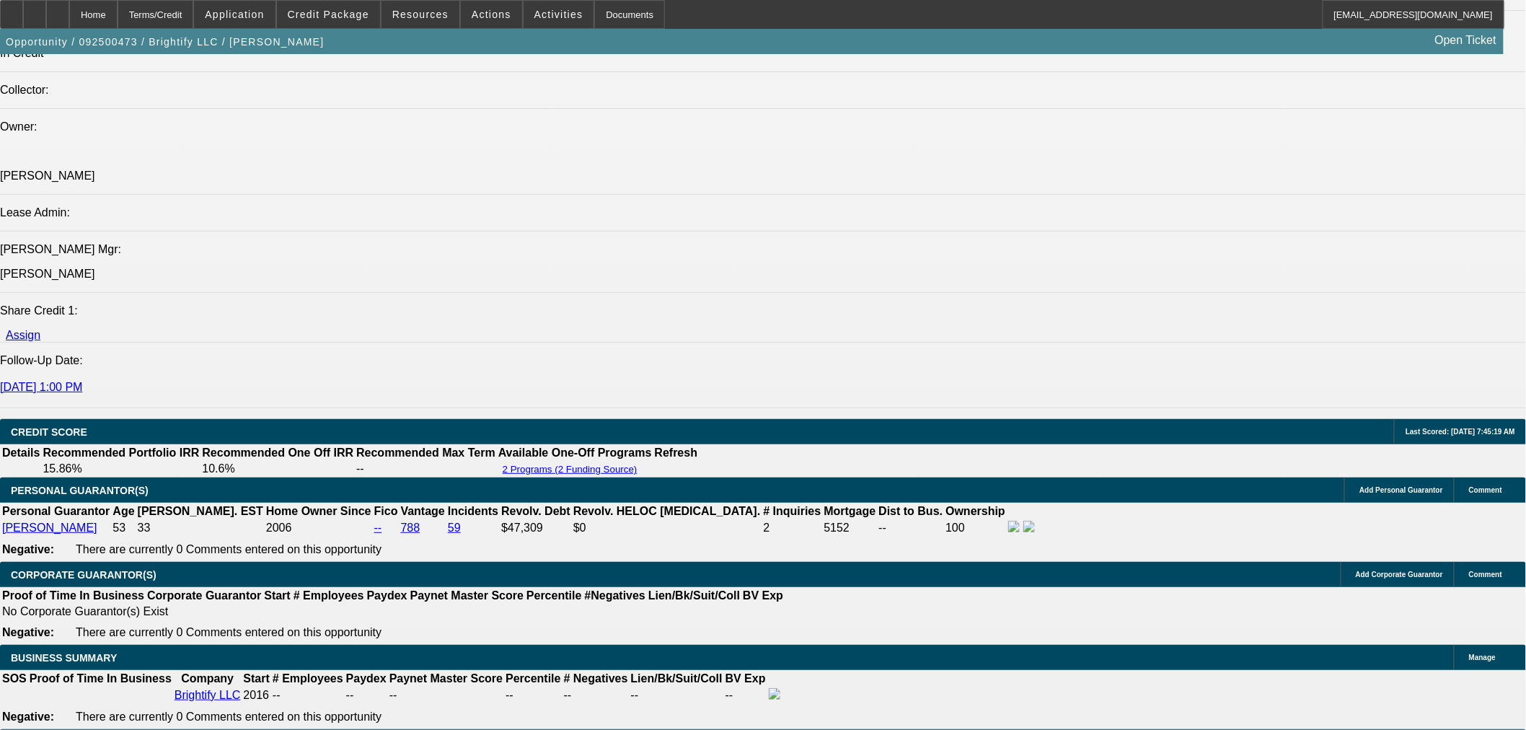
scroll to position [2164, 0]
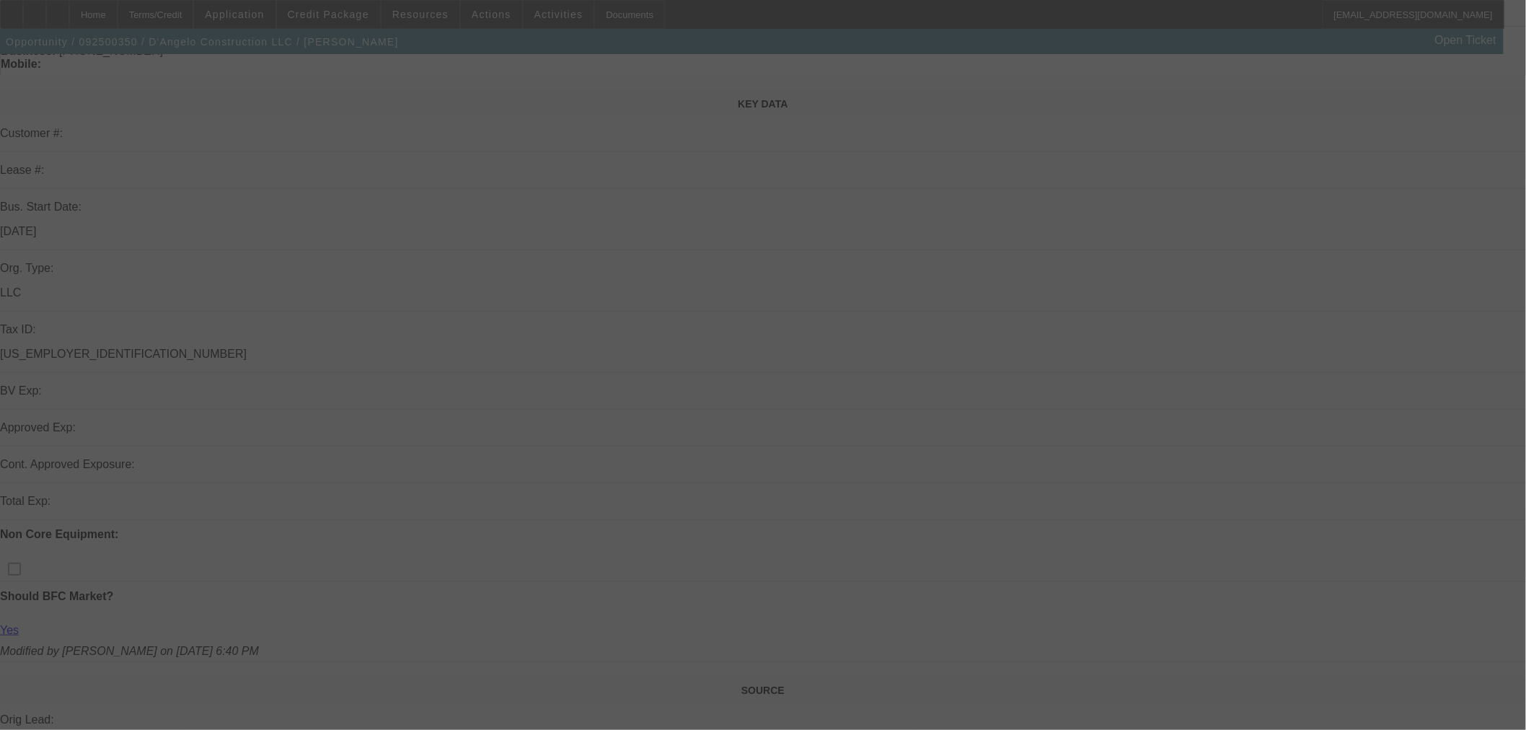
scroll to position [400, 0]
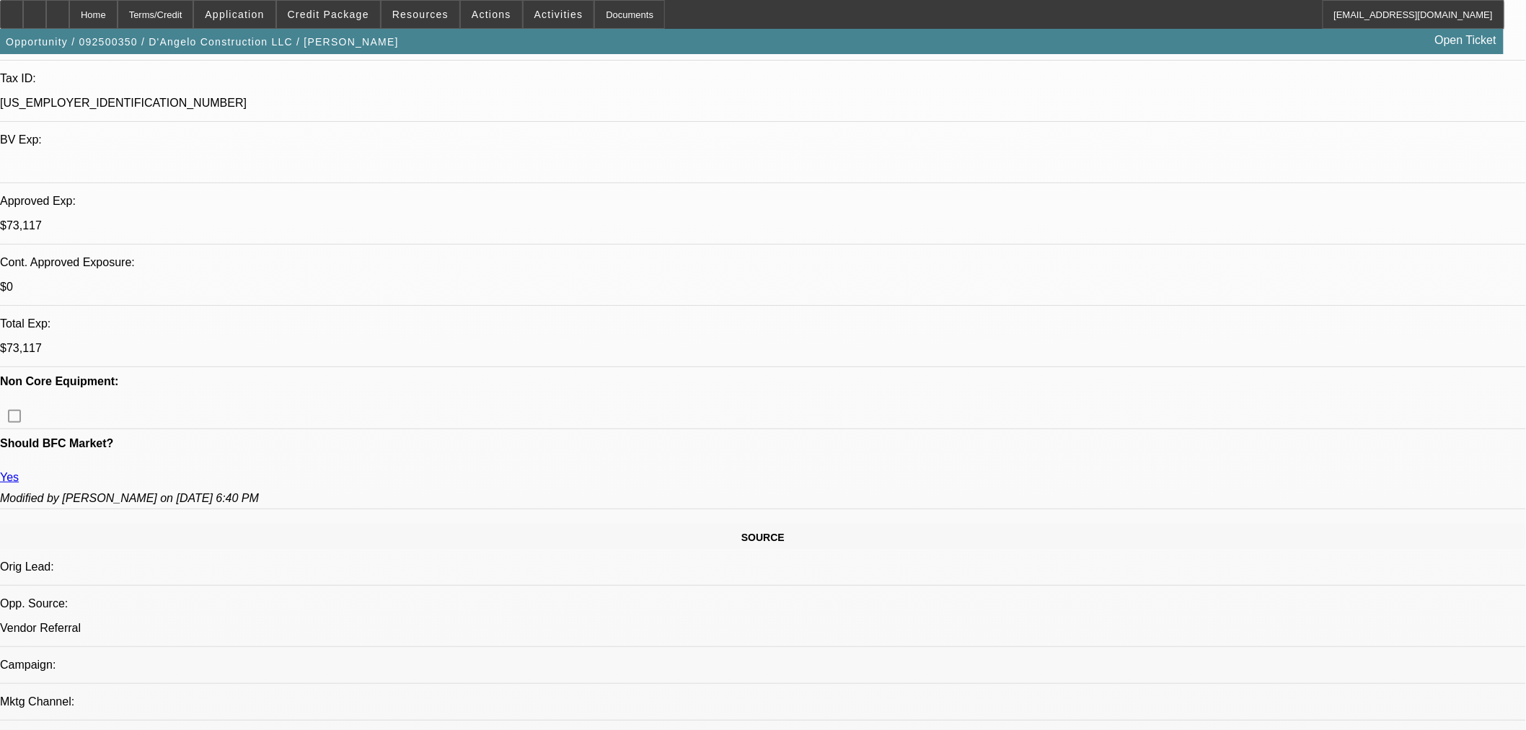
select select "0"
select select "2"
select select "0.1"
select select "0"
select select "2"
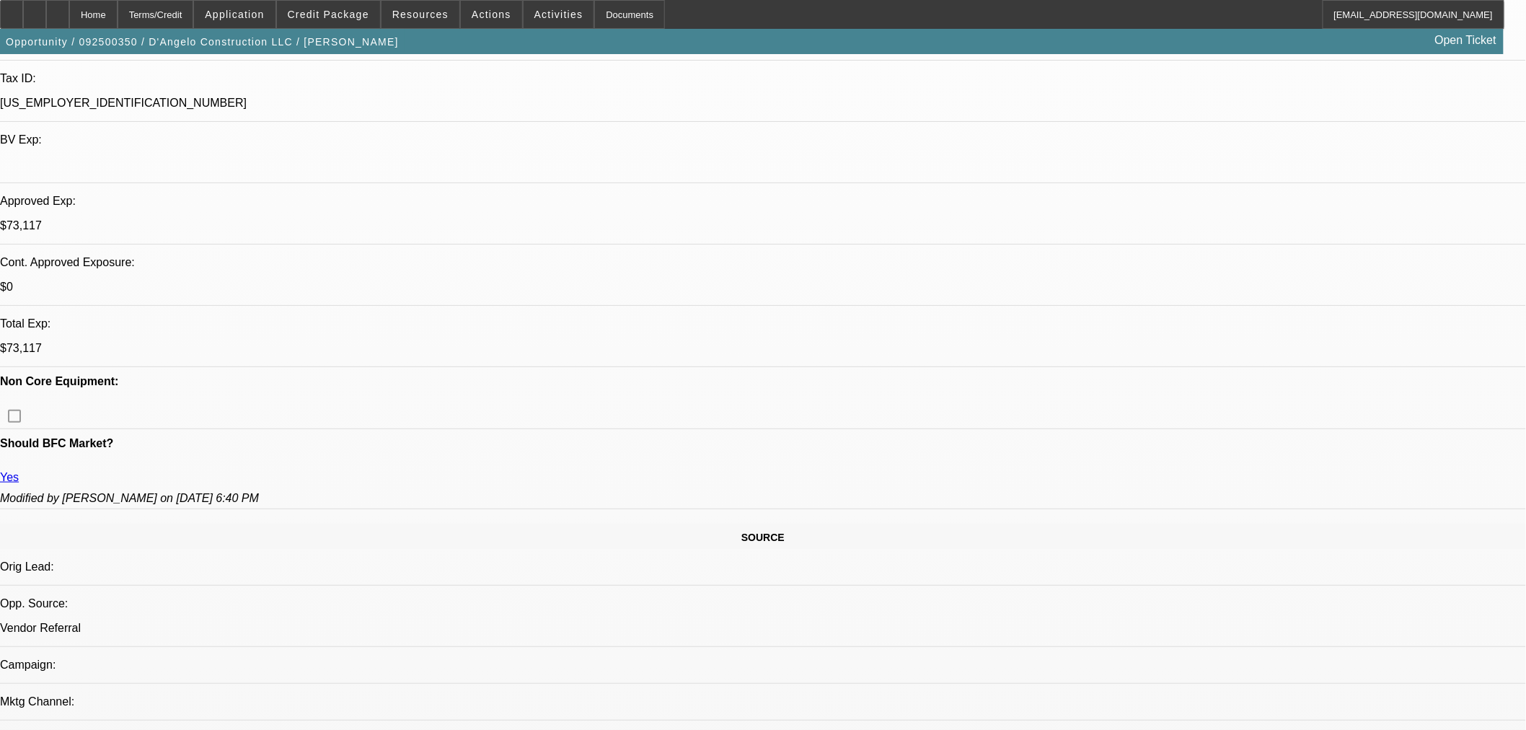
select select "0.1"
select select "0"
select select "2"
select select "0.1"
select select "0"
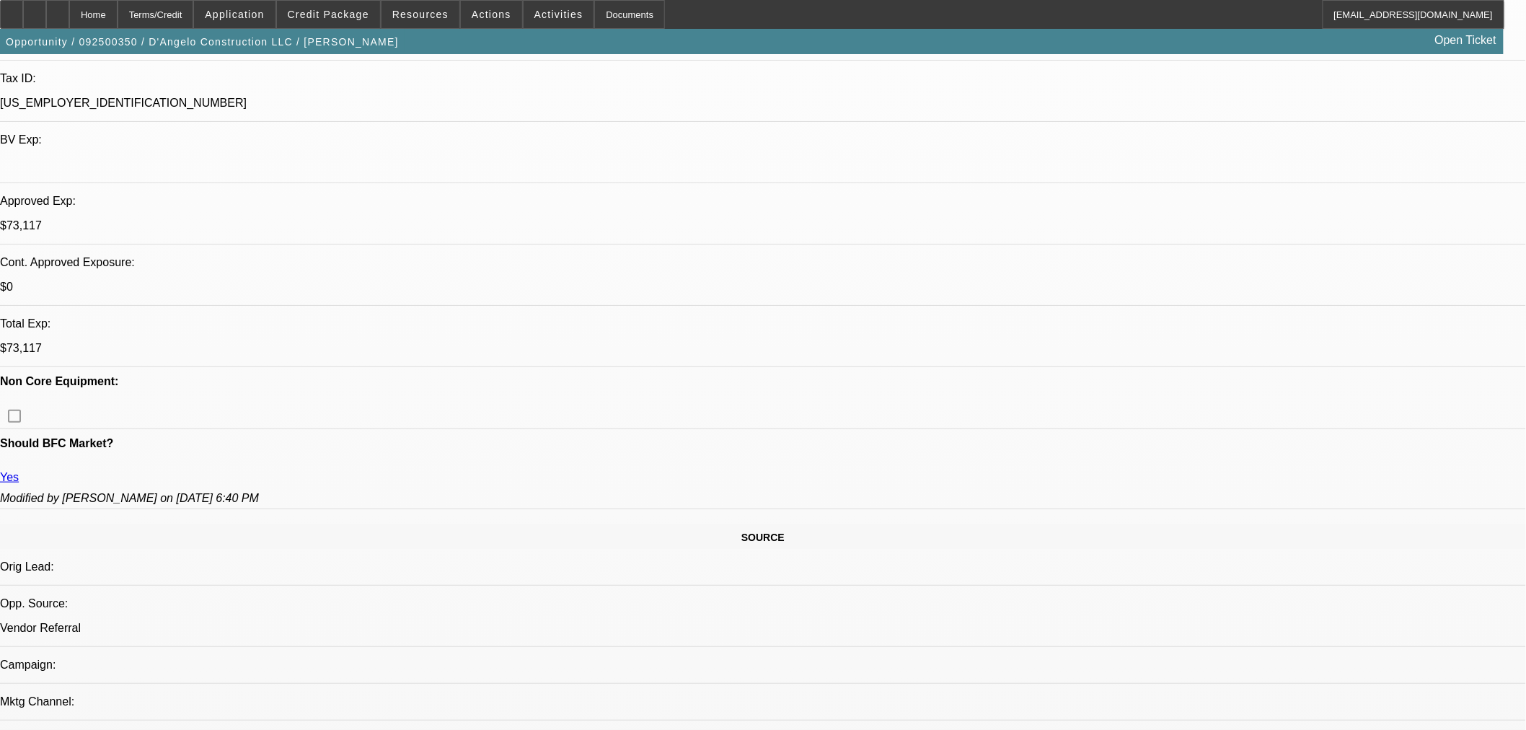
select select "0"
select select "0.1"
select select "2"
select select "4"
select select "2"
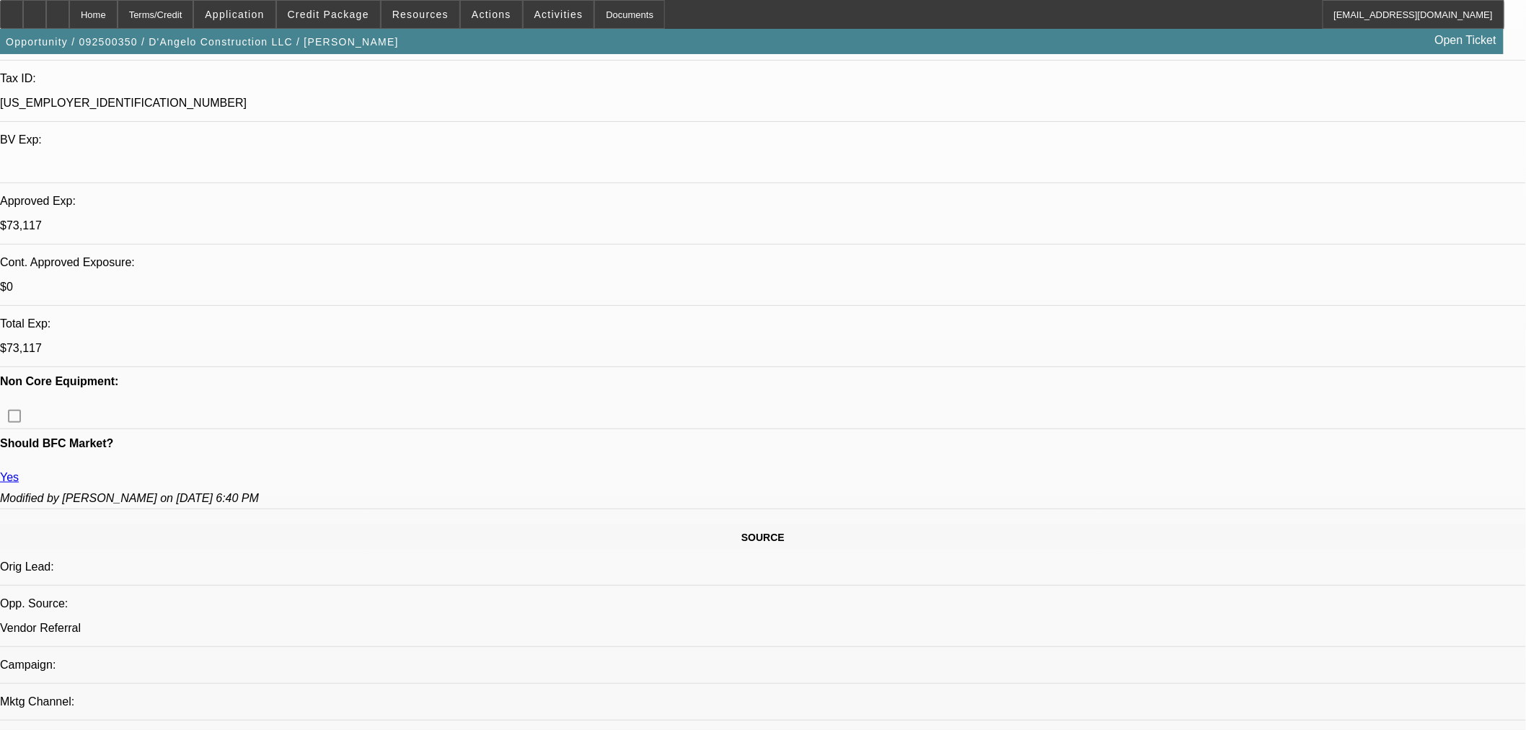
select select "4"
select select "2"
select select "4"
select select "3"
select select "4"
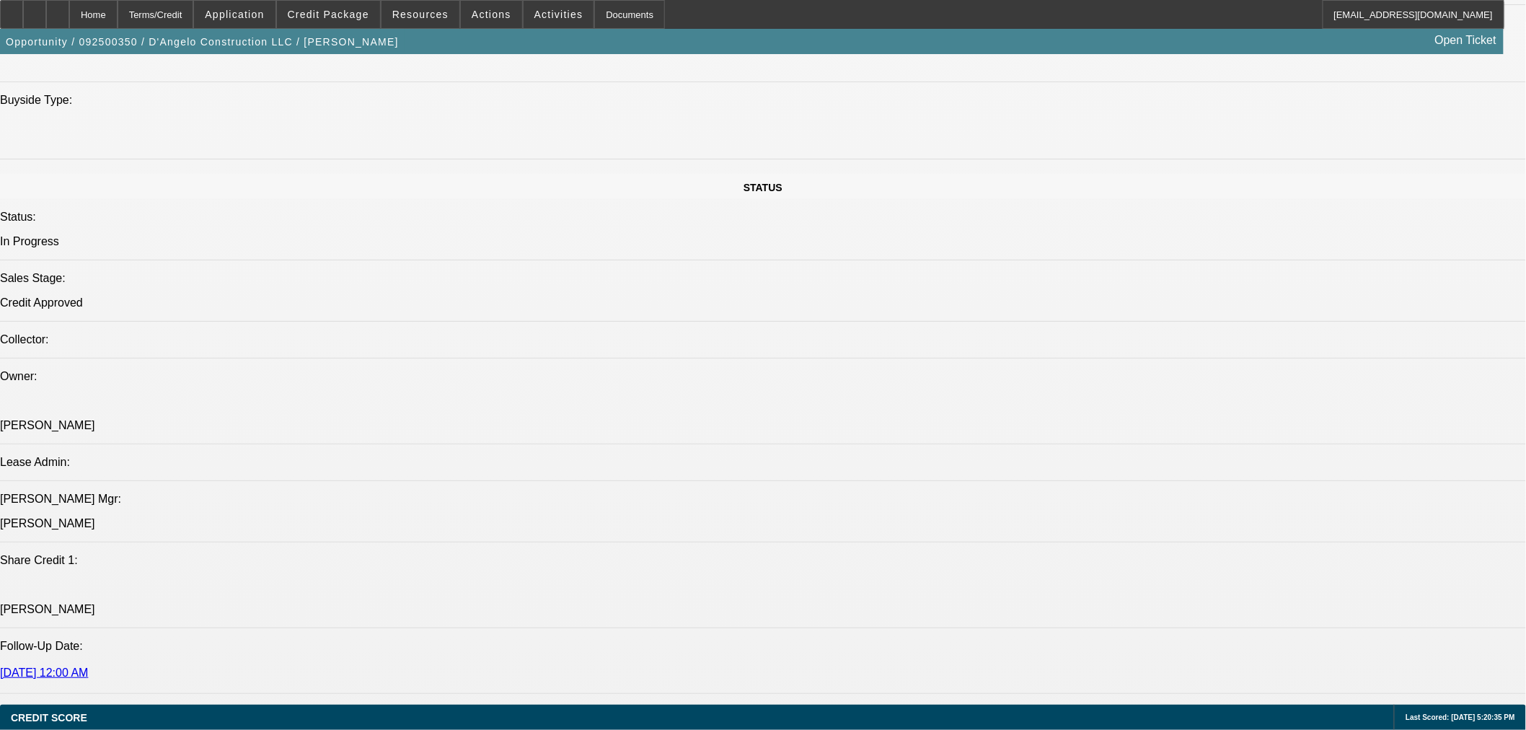
scroll to position [1523, 0]
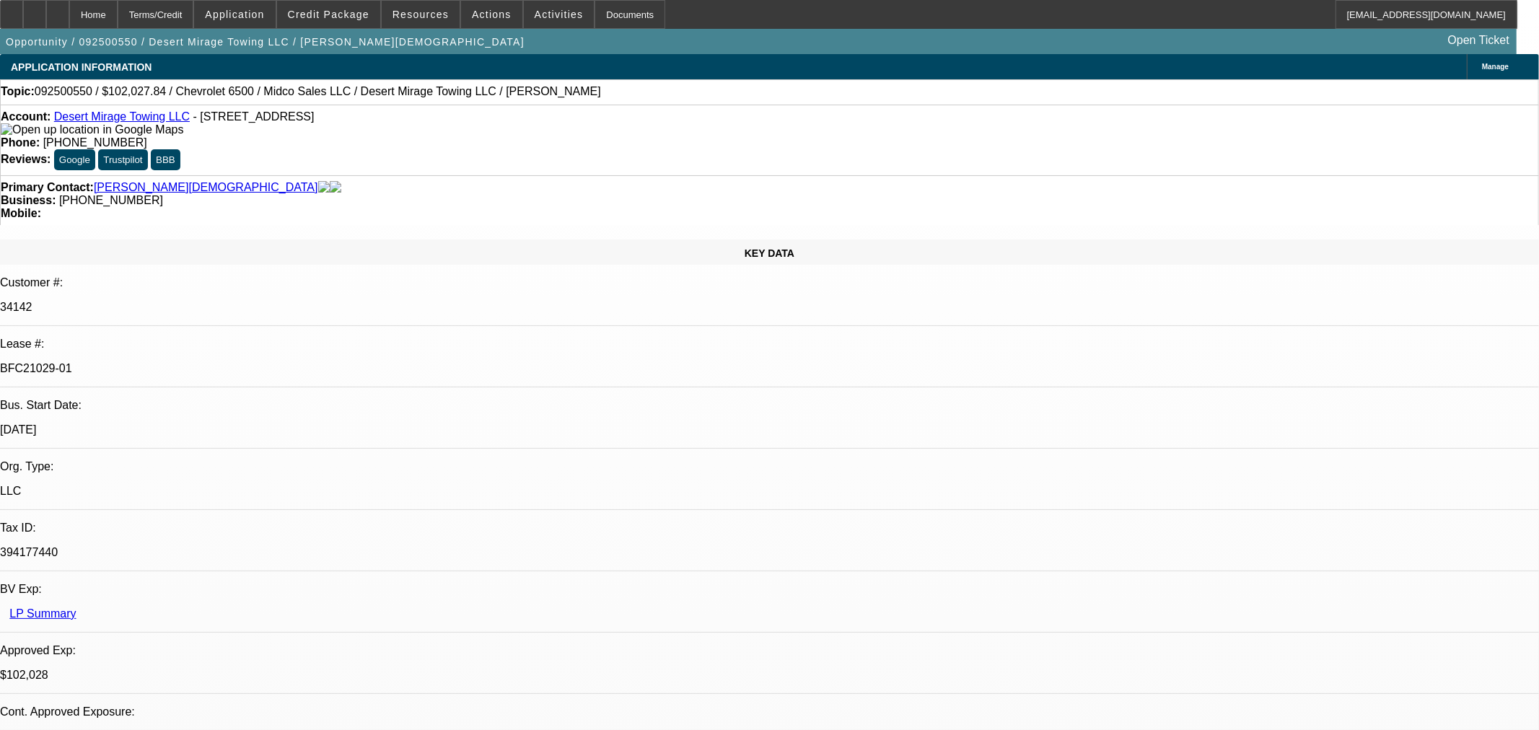
select select "0"
select select "3"
select select "0.1"
select select "4"
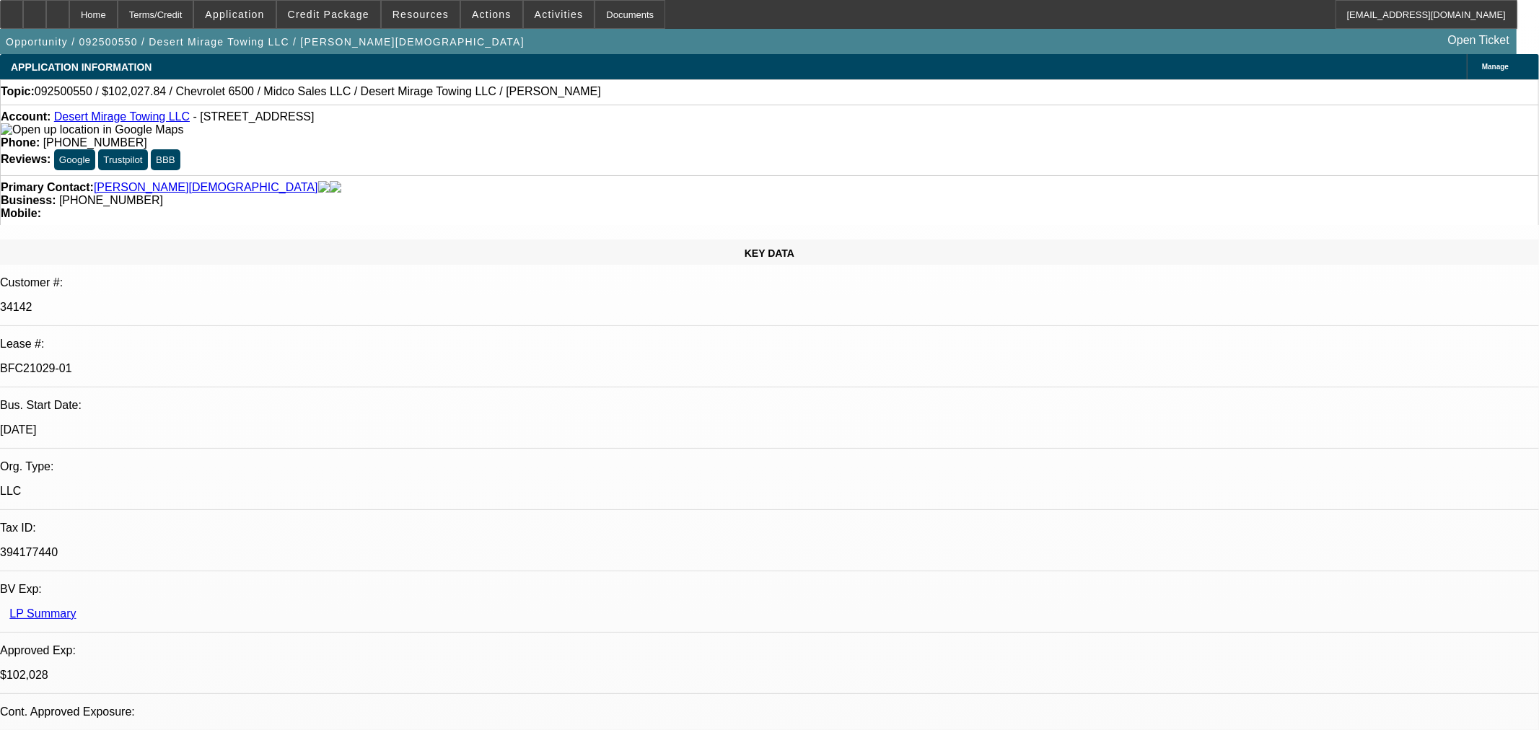
select select "0"
select select "3"
select select "0.1"
select select "4"
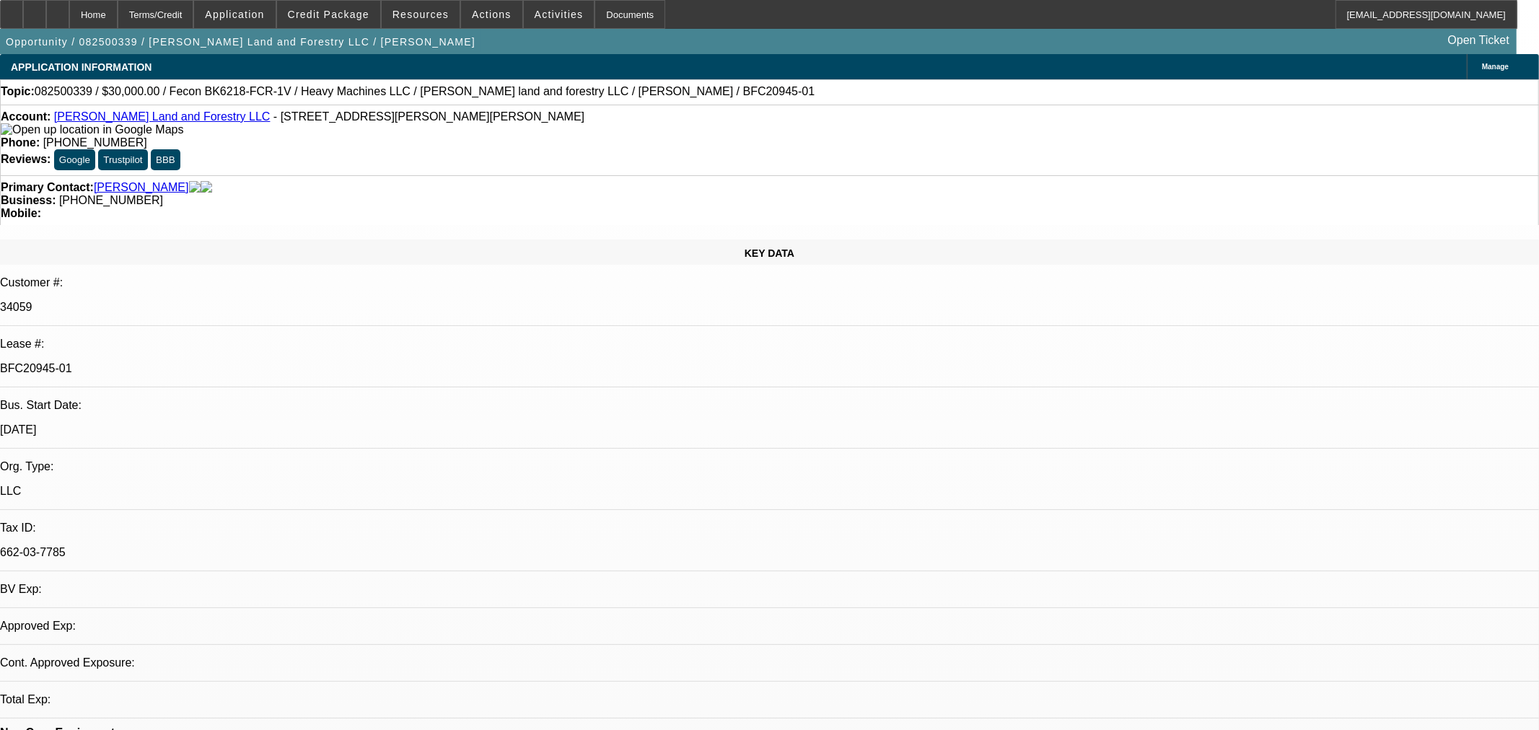
select select "0"
select select "2"
select select "0"
select select "6"
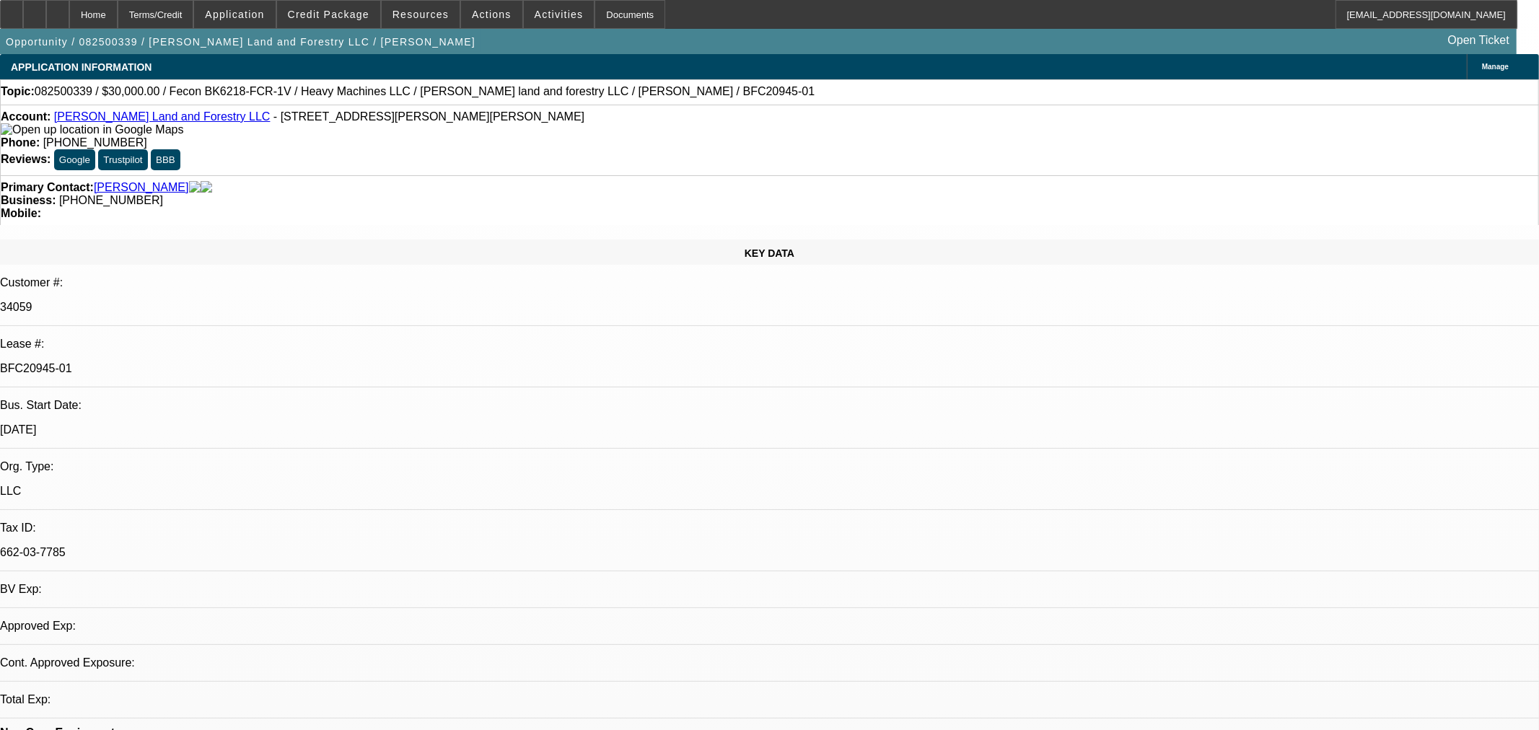
select select "0"
select select "2"
select select "0"
select select "6"
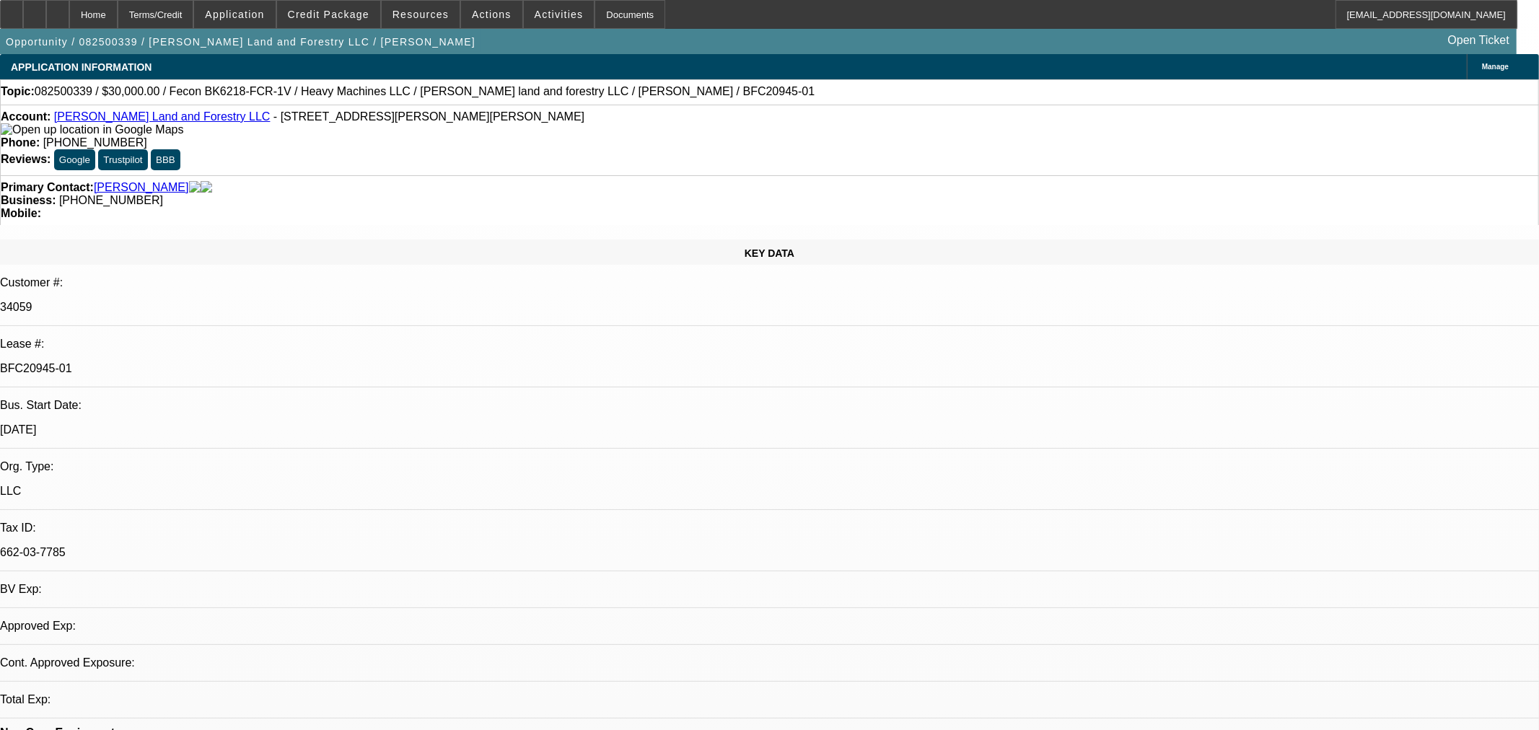
select select "0.2"
select select "2"
select select "0"
select select "6"
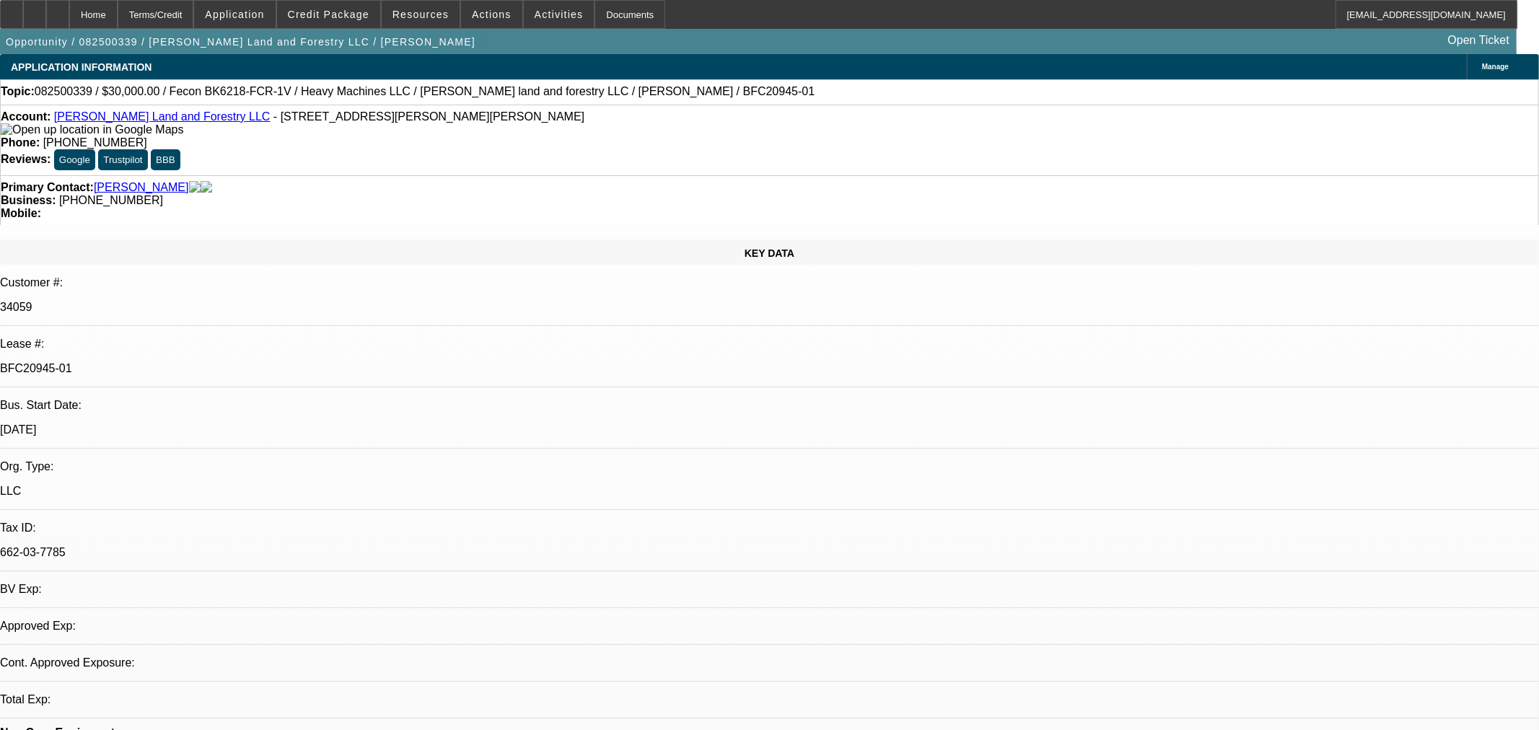
select select "0"
select select "19"
